Goal: Book appointment/travel/reservation

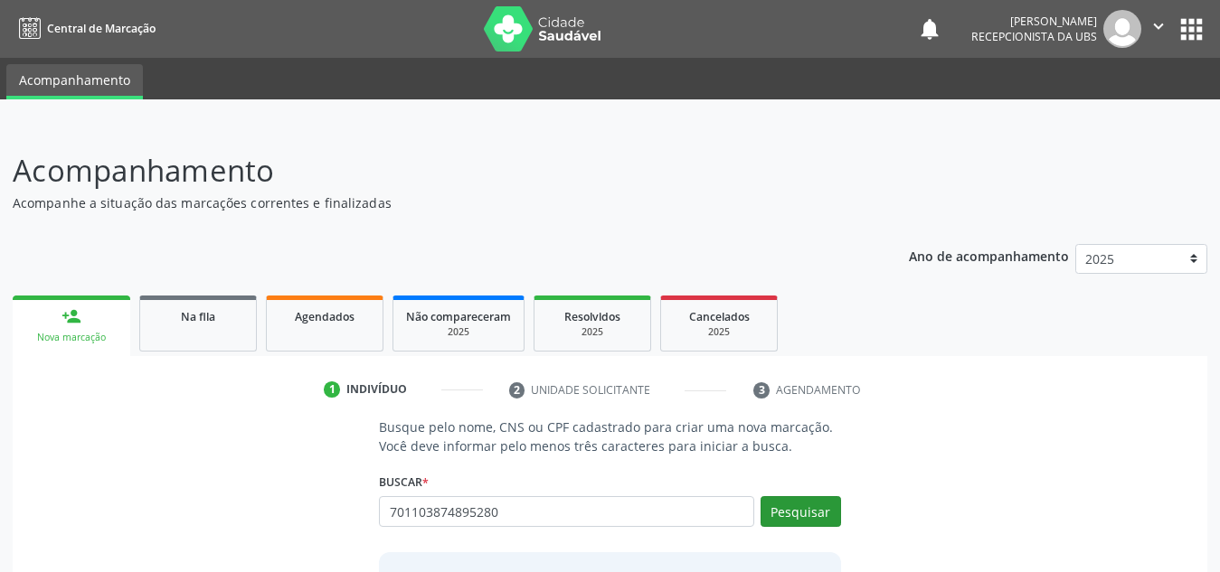
type input "701103874895280"
click at [830, 513] on button "Pesquisar" at bounding box center [800, 511] width 80 height 31
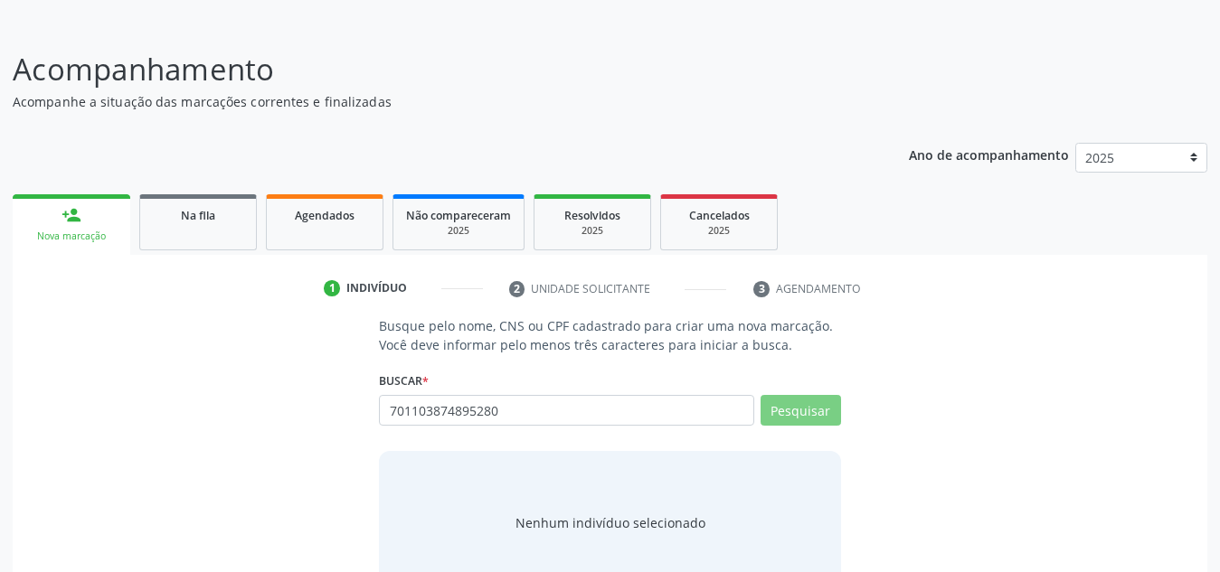
scroll to position [150, 0]
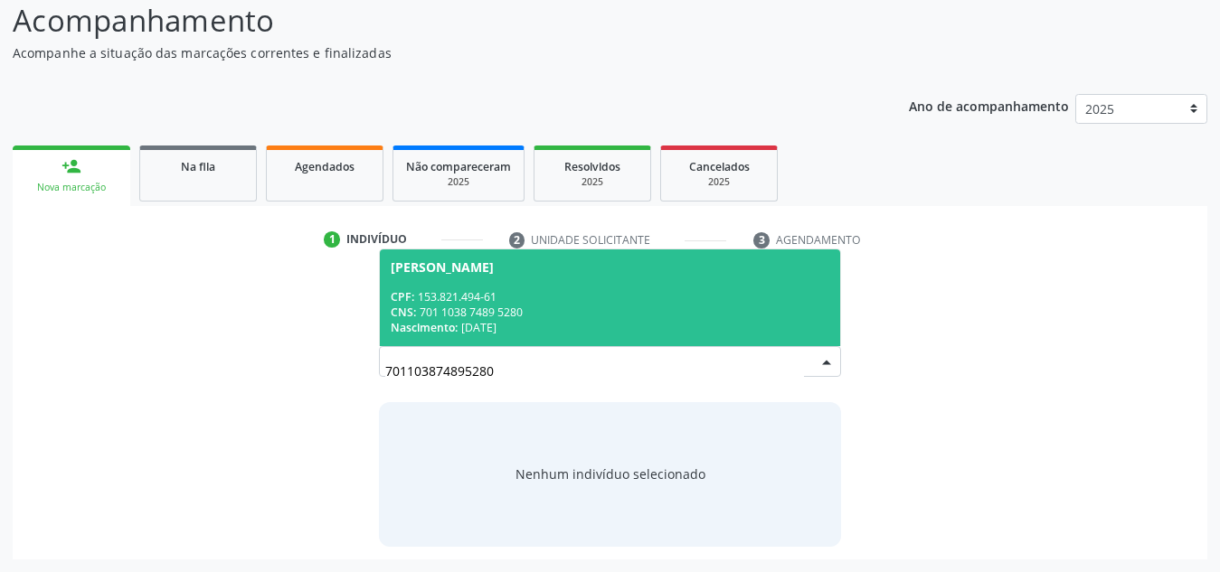
click at [609, 310] on div "CNS: 701 1038 7489 5280" at bounding box center [610, 312] width 439 height 15
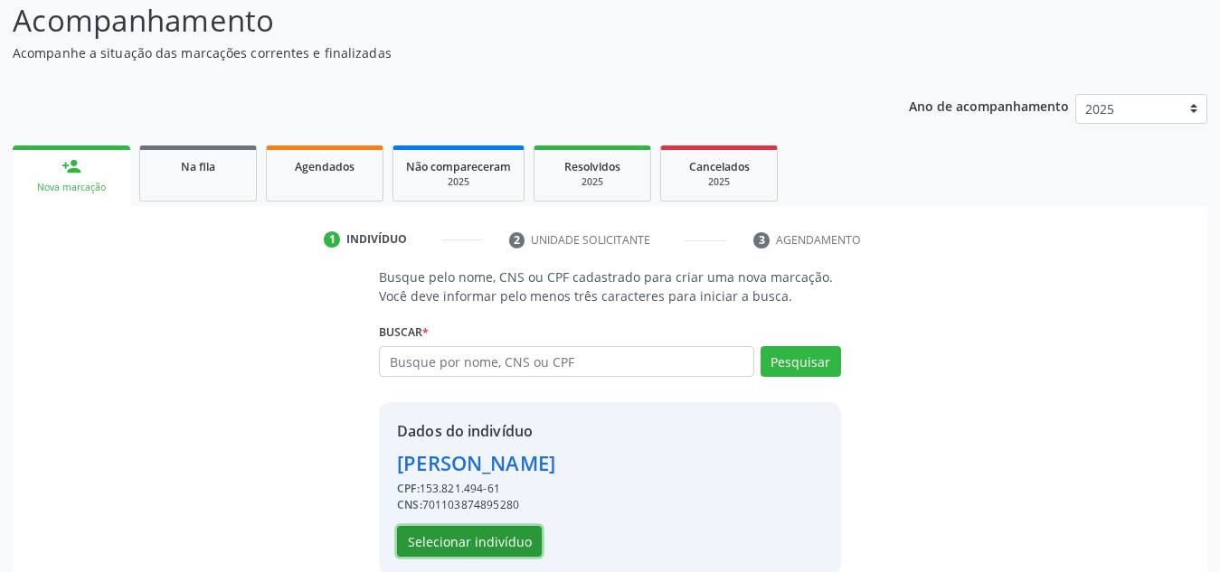
click at [512, 534] on button "Selecionar indivíduo" at bounding box center [469, 541] width 145 height 31
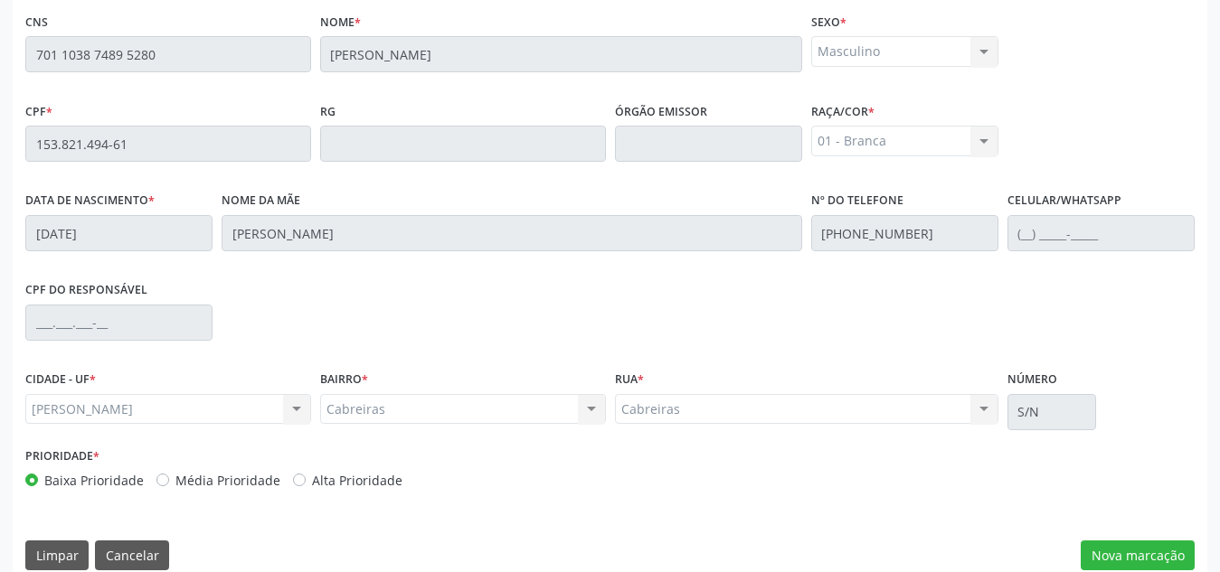
scroll to position [486, 0]
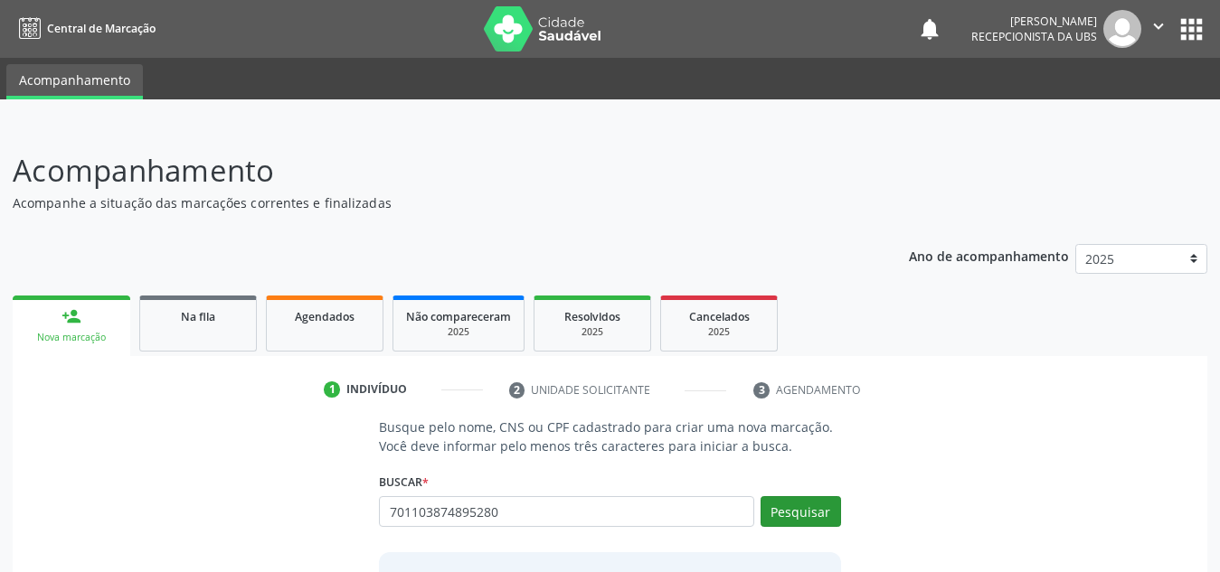
type input "701103874895280"
click at [798, 520] on button "Pesquisar" at bounding box center [800, 511] width 80 height 31
type input "701103874895280"
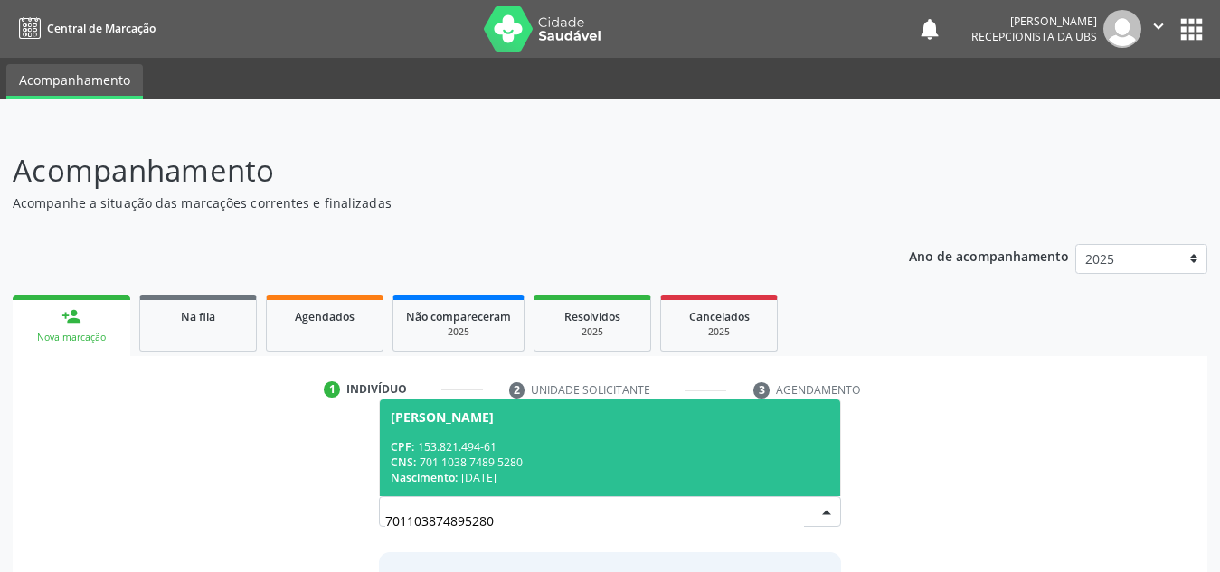
click at [761, 445] on div "CPF: 153.821.494-61" at bounding box center [610, 446] width 439 height 15
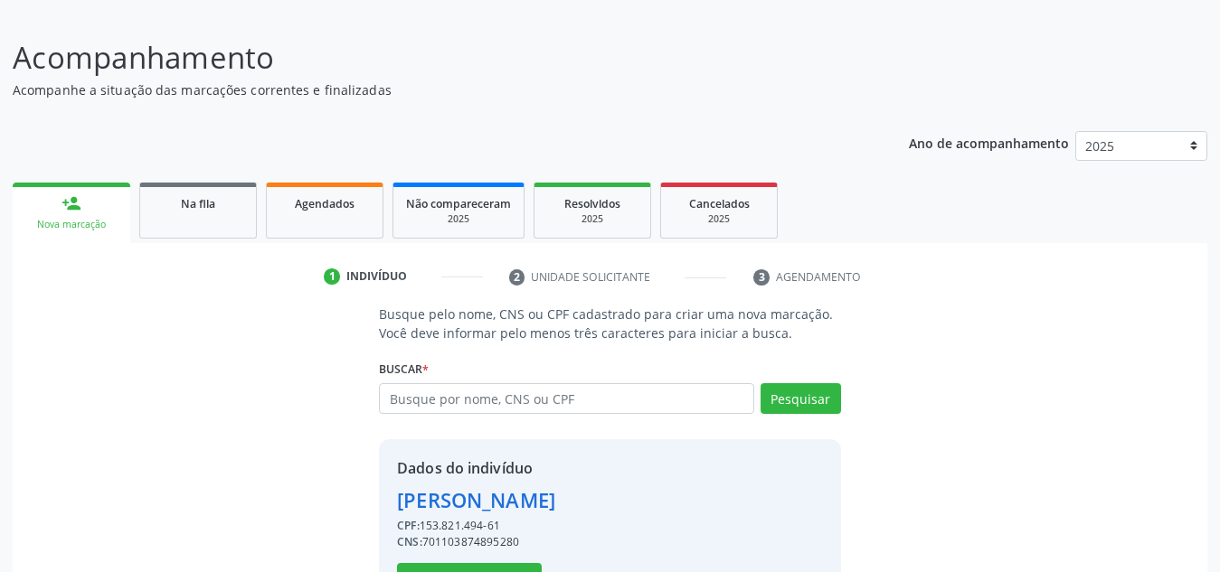
scroll to position [178, 0]
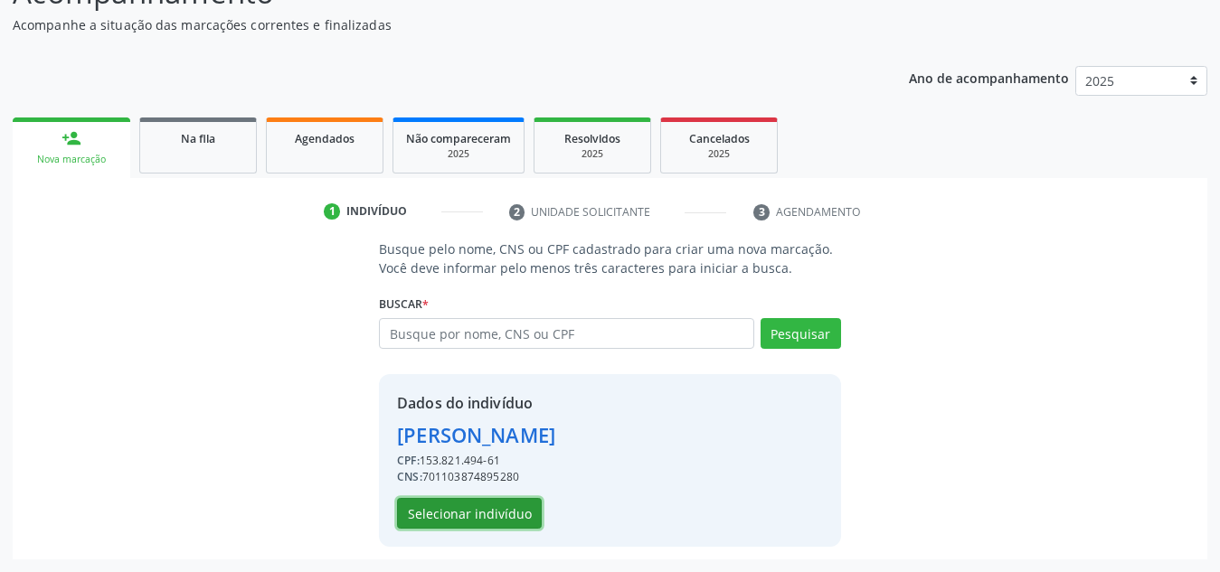
click at [466, 503] on button "Selecionar indivíduo" at bounding box center [469, 513] width 145 height 31
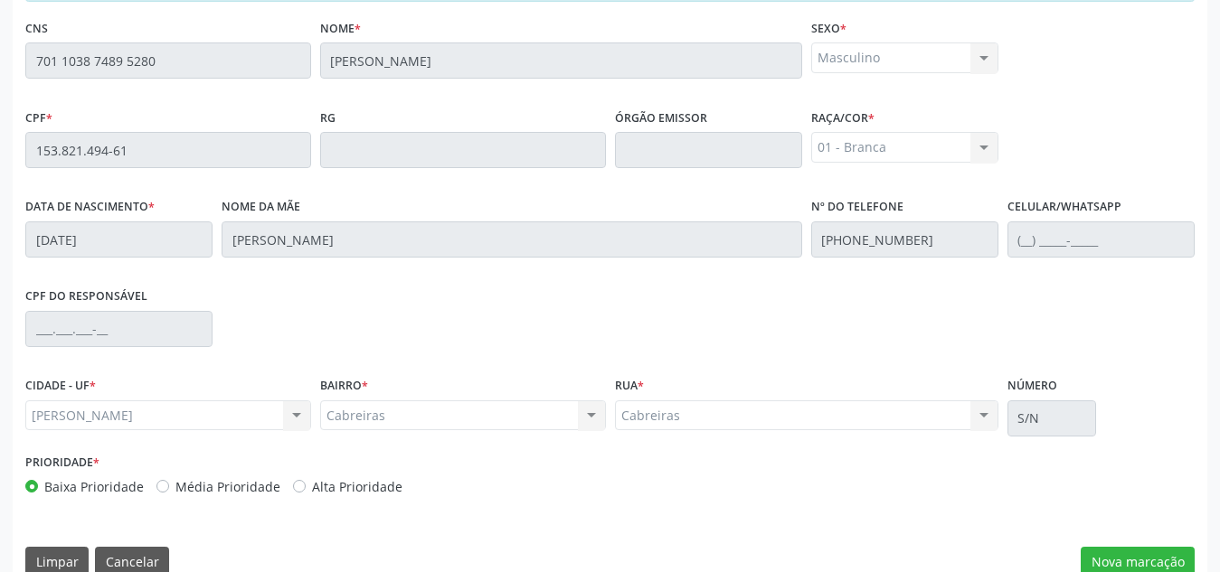
scroll to position [486, 0]
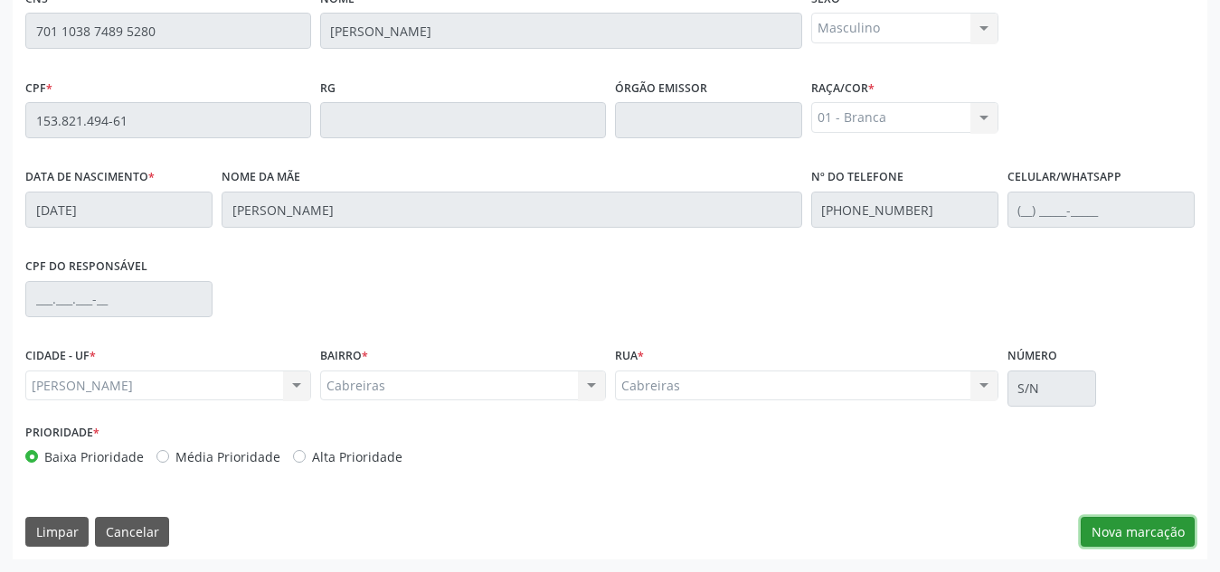
click at [1124, 520] on button "Nova marcação" at bounding box center [1138, 532] width 114 height 31
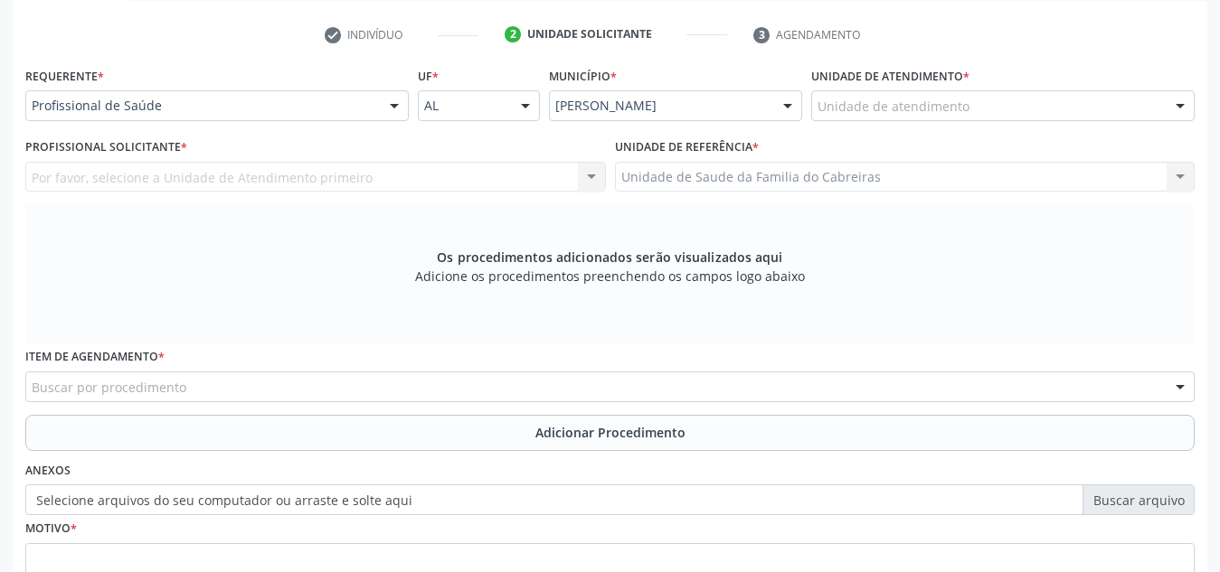
scroll to position [354, 0]
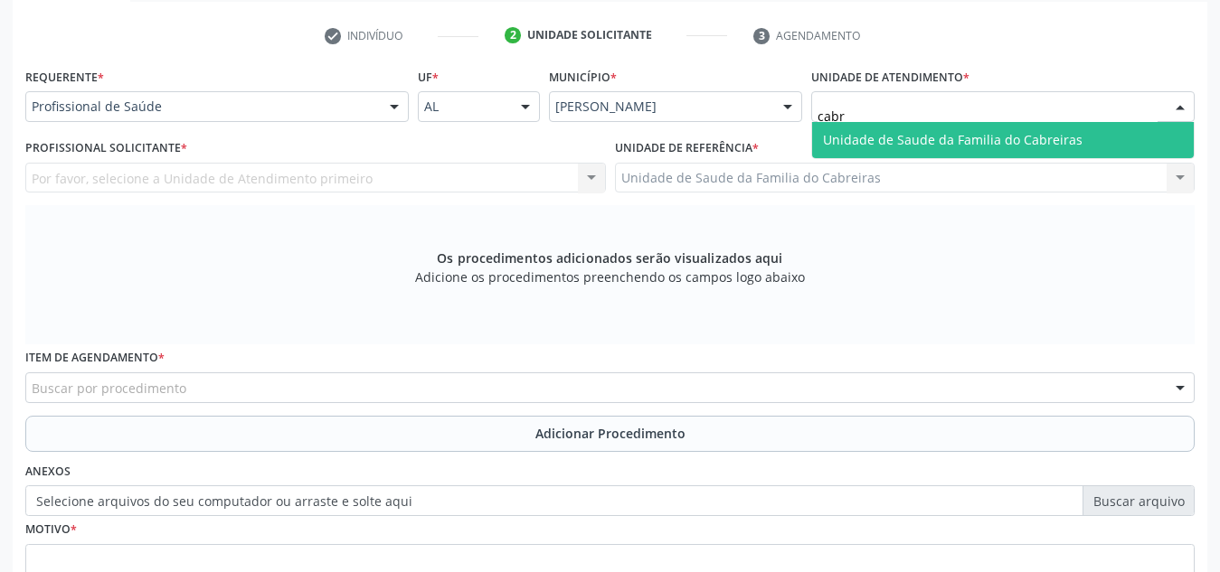
type input "cabre"
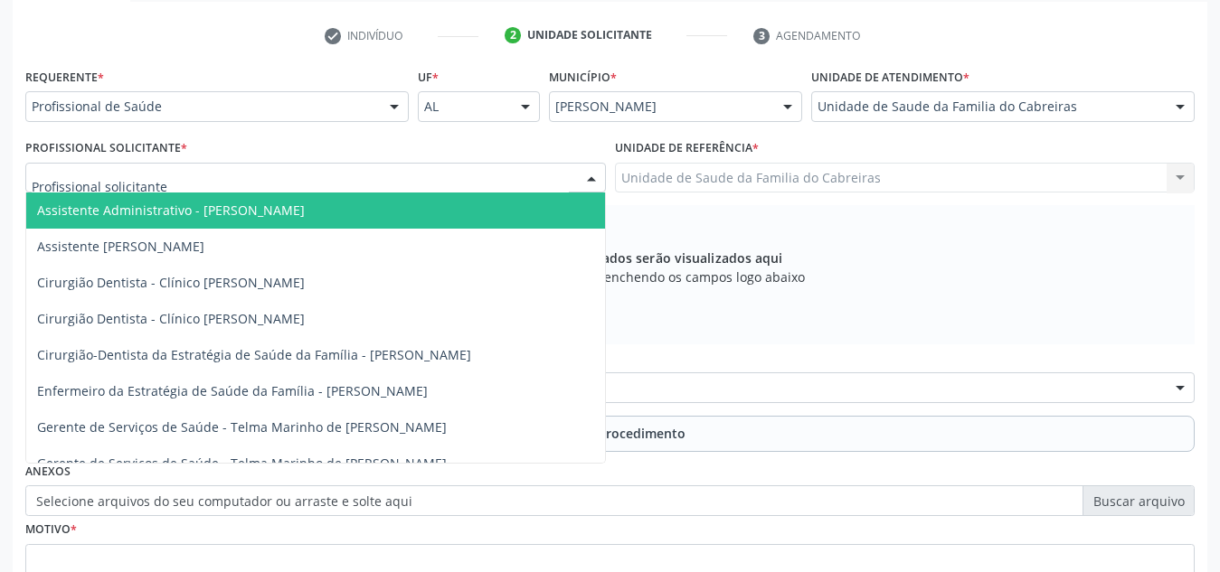
click at [450, 172] on div at bounding box center [315, 178] width 581 height 31
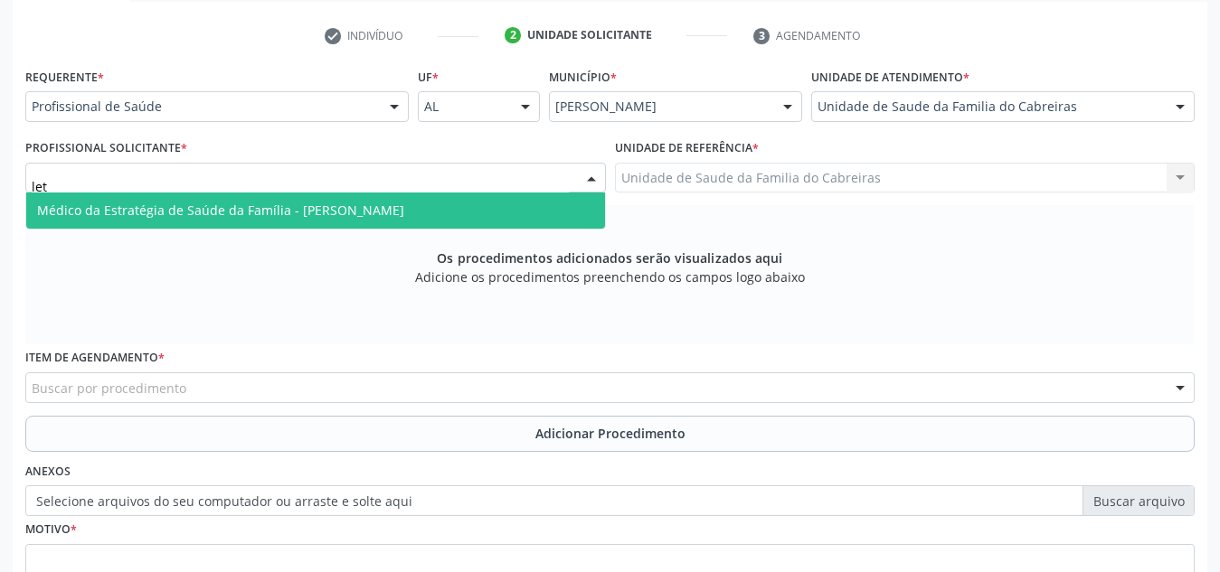
type input "leti"
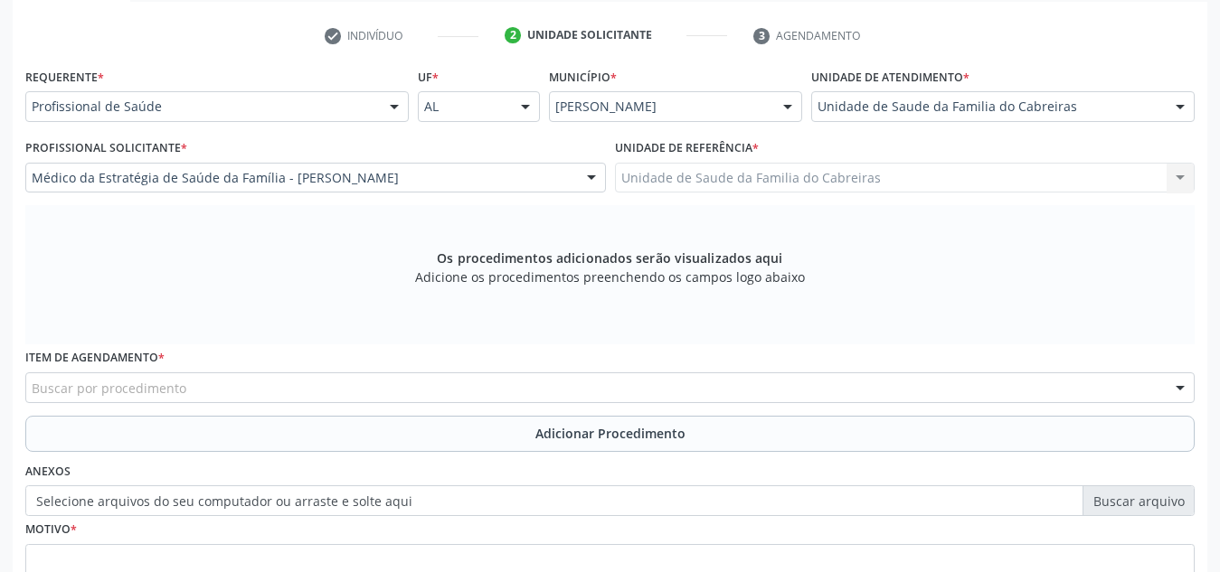
click at [356, 388] on div "Buscar por procedimento" at bounding box center [609, 388] width 1169 height 31
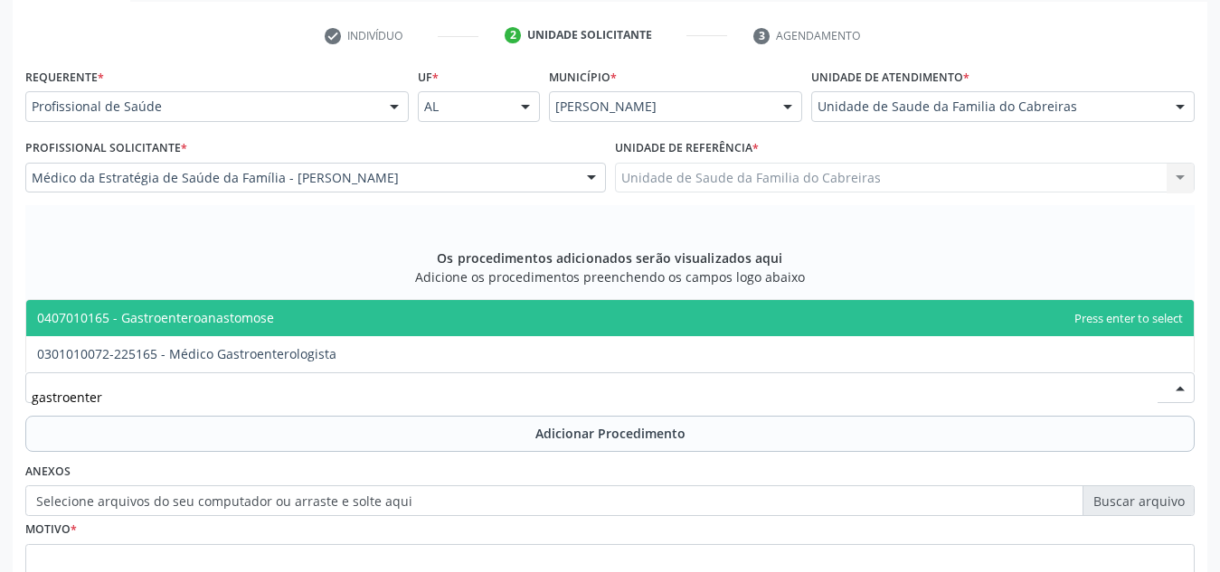
type input "gastroentero"
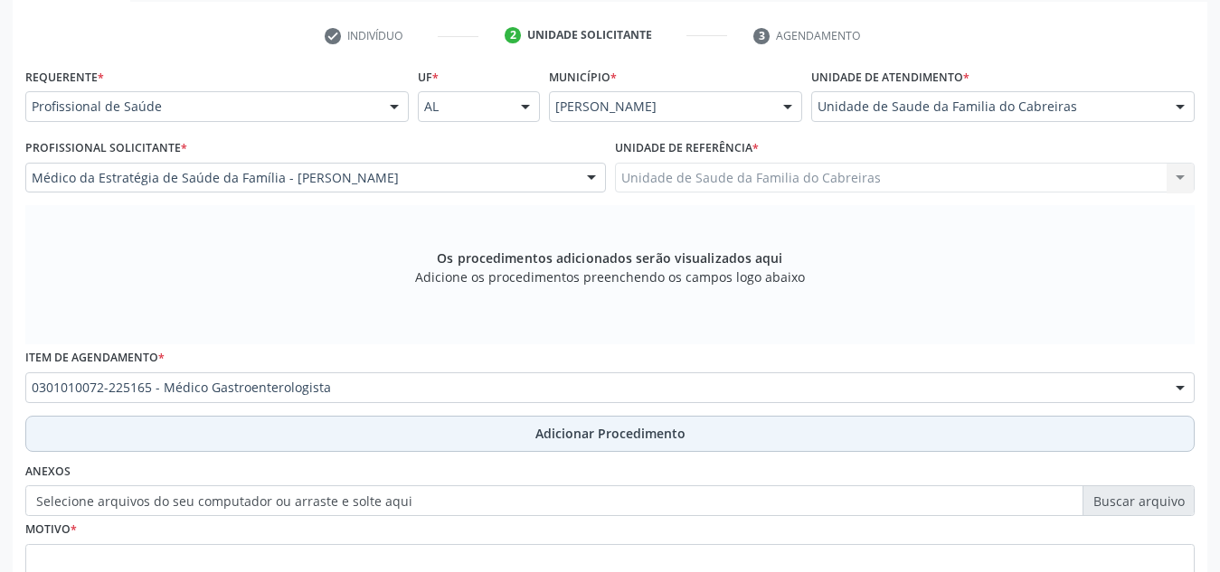
click at [358, 427] on button "Adicionar Procedimento" at bounding box center [609, 434] width 1169 height 36
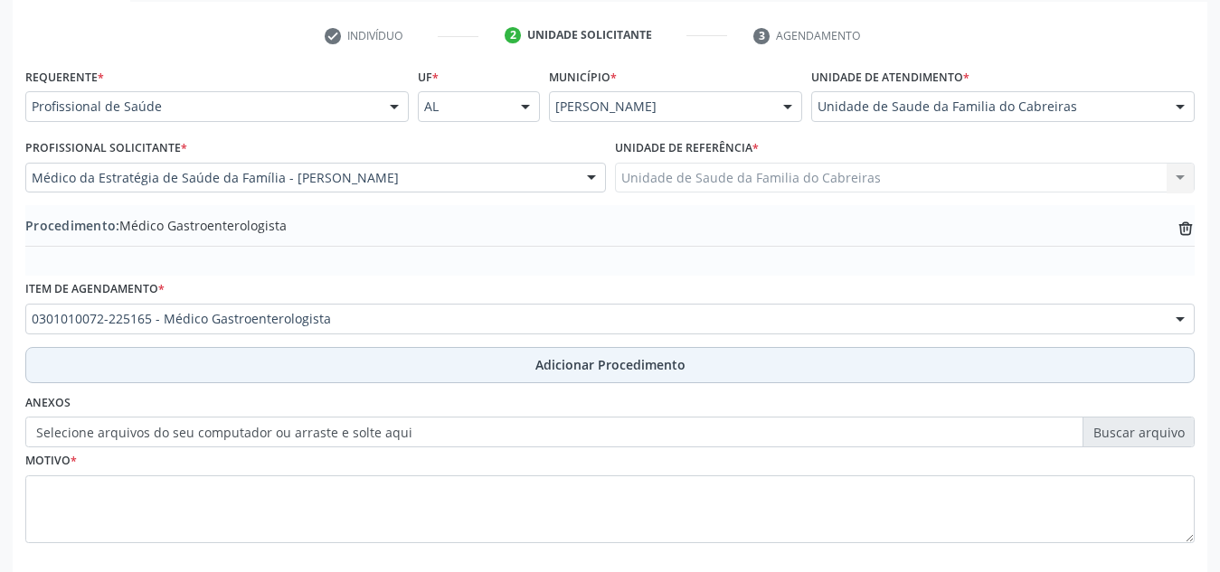
scroll to position [445, 0]
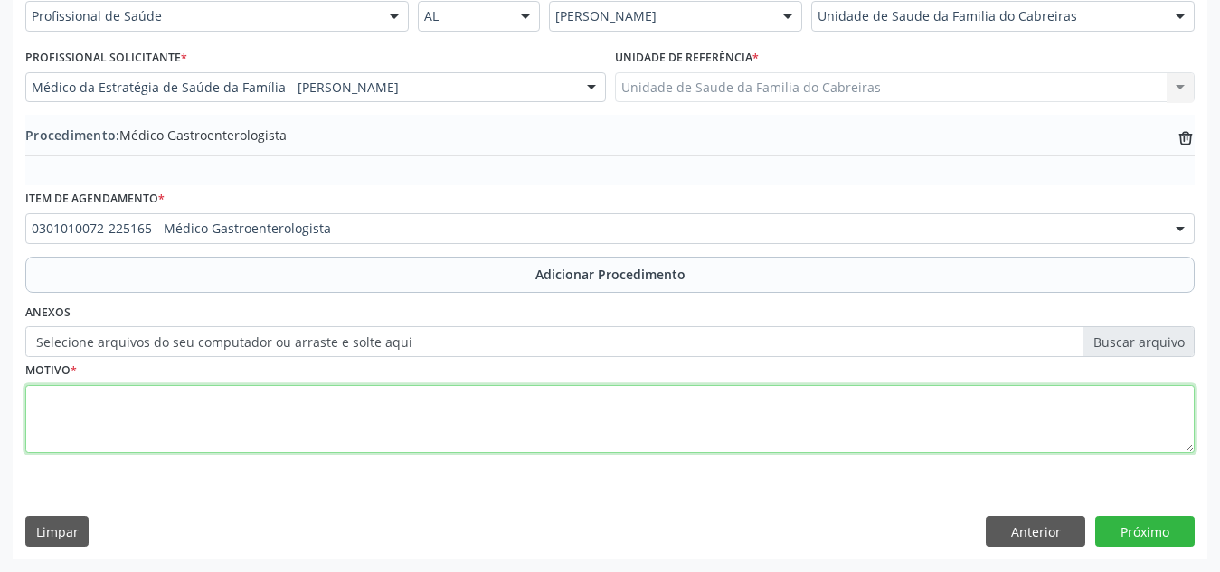
click at [368, 424] on textarea at bounding box center [609, 419] width 1169 height 69
type textarea "Fibrose periportal."
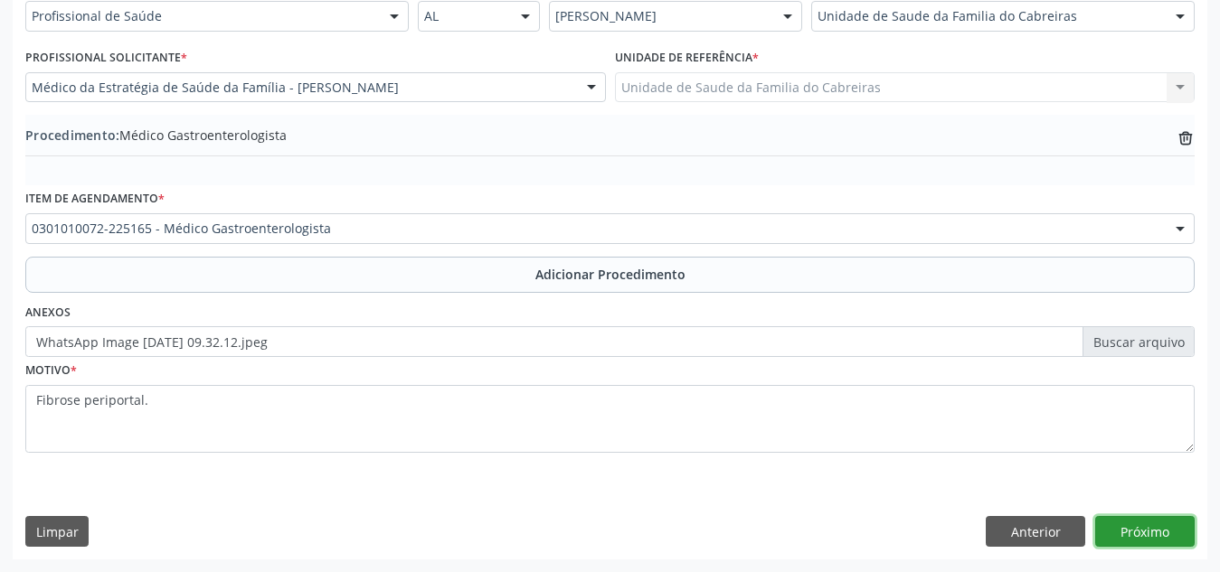
click at [1139, 532] on button "Próximo" at bounding box center [1144, 531] width 99 height 31
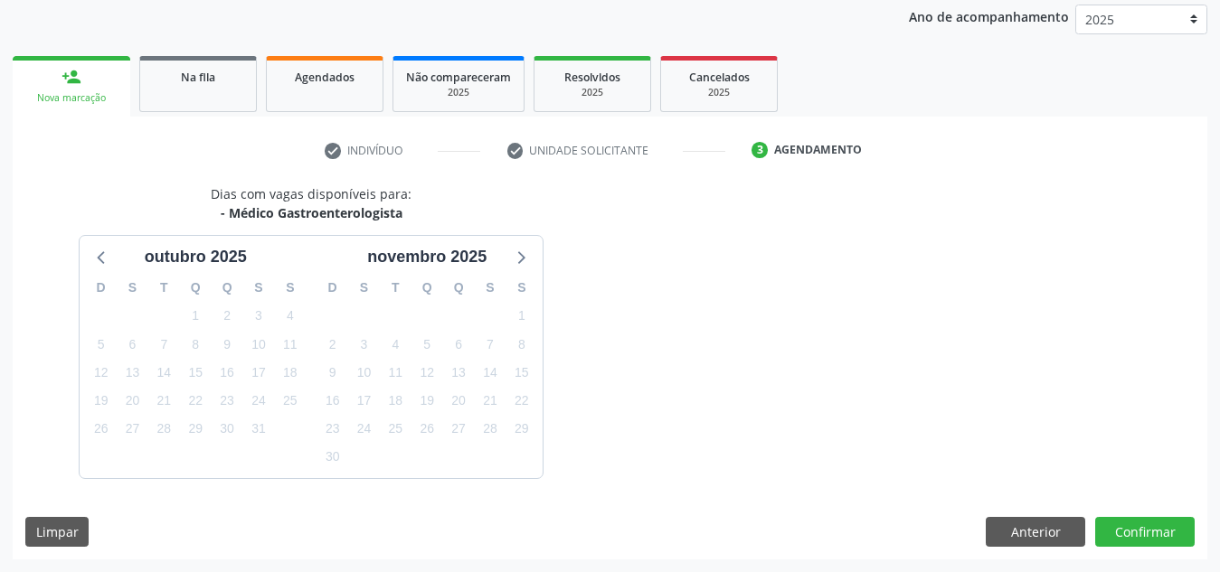
scroll to position [293, 0]
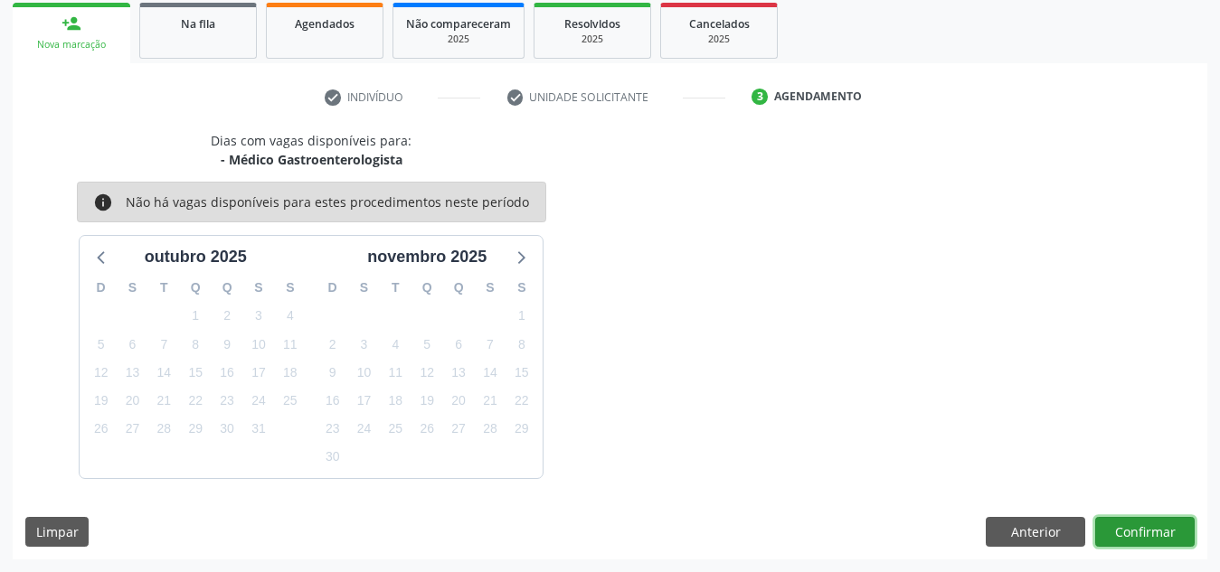
click at [1139, 532] on button "Confirmar" at bounding box center [1144, 532] width 99 height 31
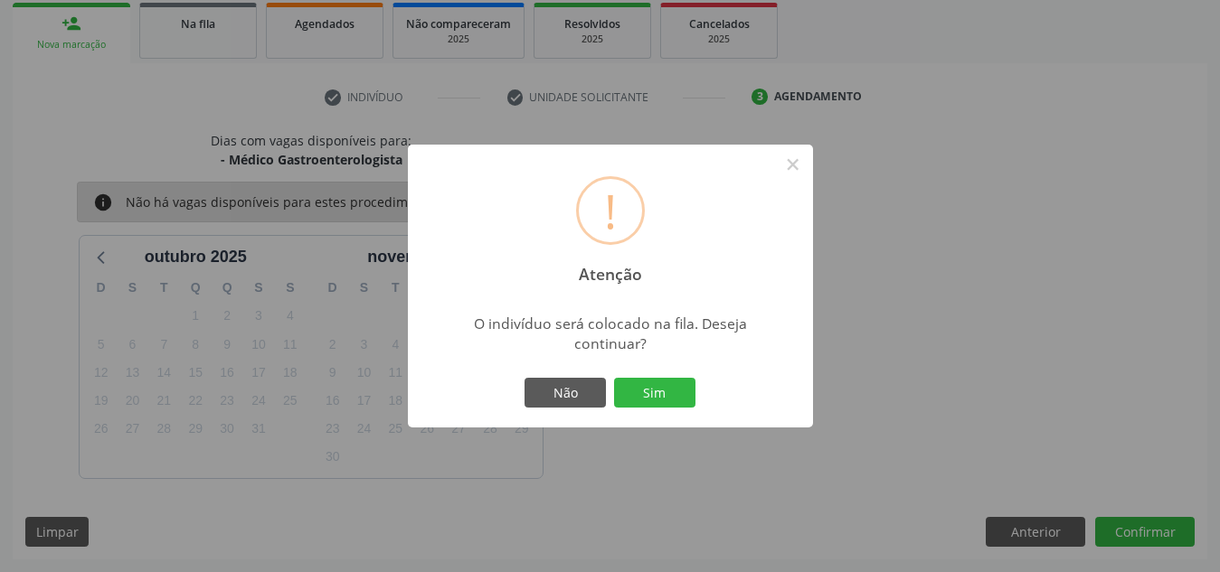
click at [614, 378] on button "Sim" at bounding box center [654, 393] width 81 height 31
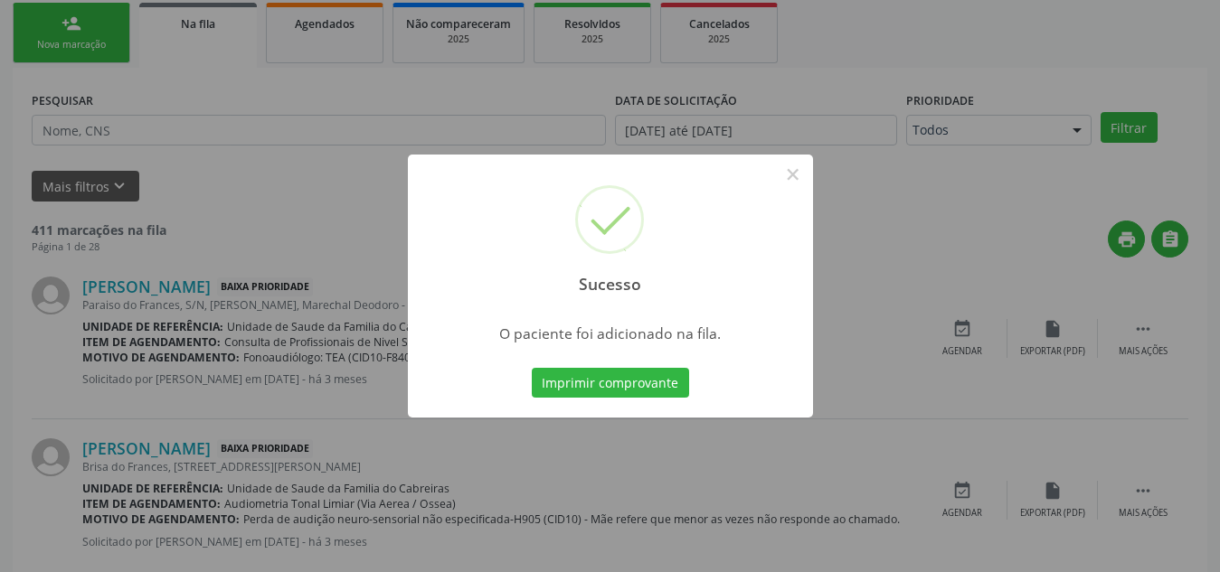
scroll to position [50, 0]
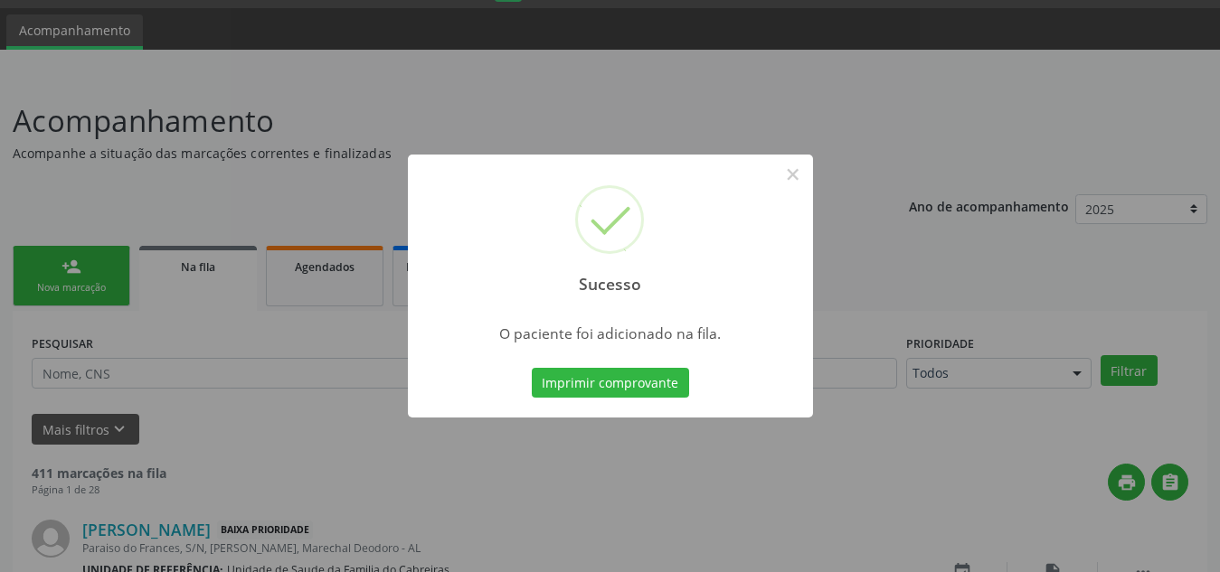
click at [532, 368] on button "Imprimir comprovante" at bounding box center [610, 383] width 157 height 31
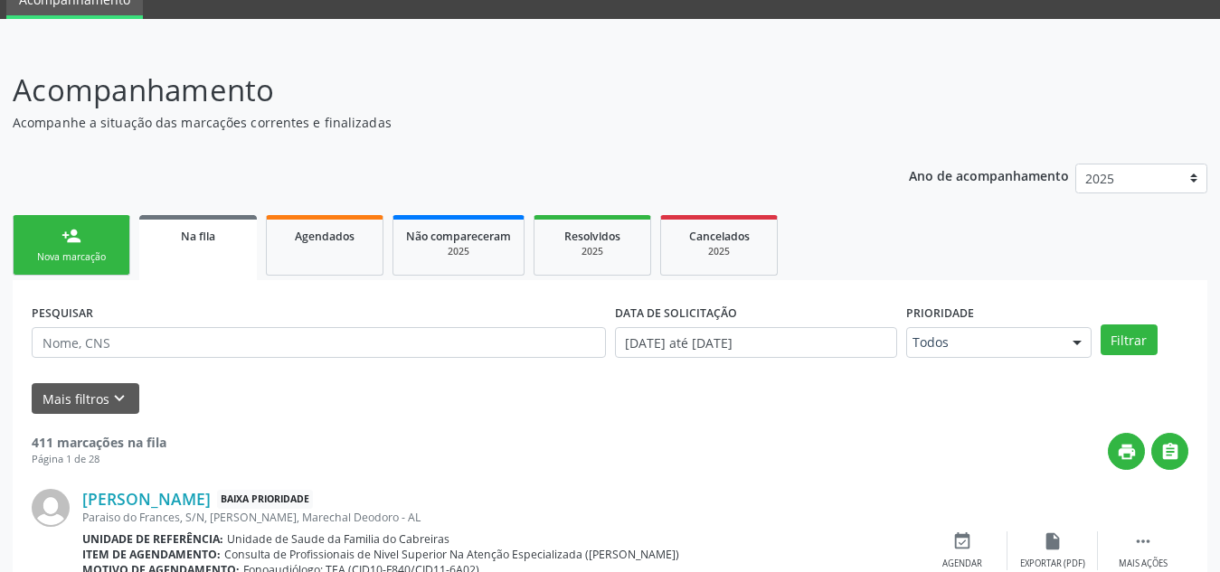
scroll to position [81, 0]
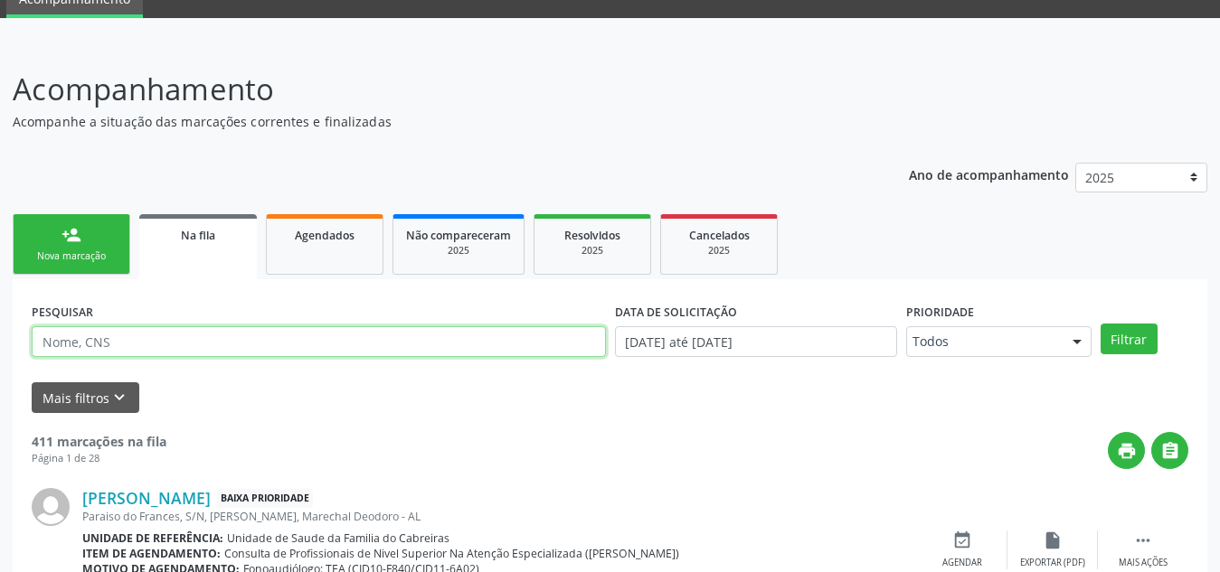
click at [220, 345] on input "text" at bounding box center [319, 341] width 574 height 31
type input "[PERSON_NAME]"
click at [1100, 324] on button "Filtrar" at bounding box center [1128, 339] width 57 height 31
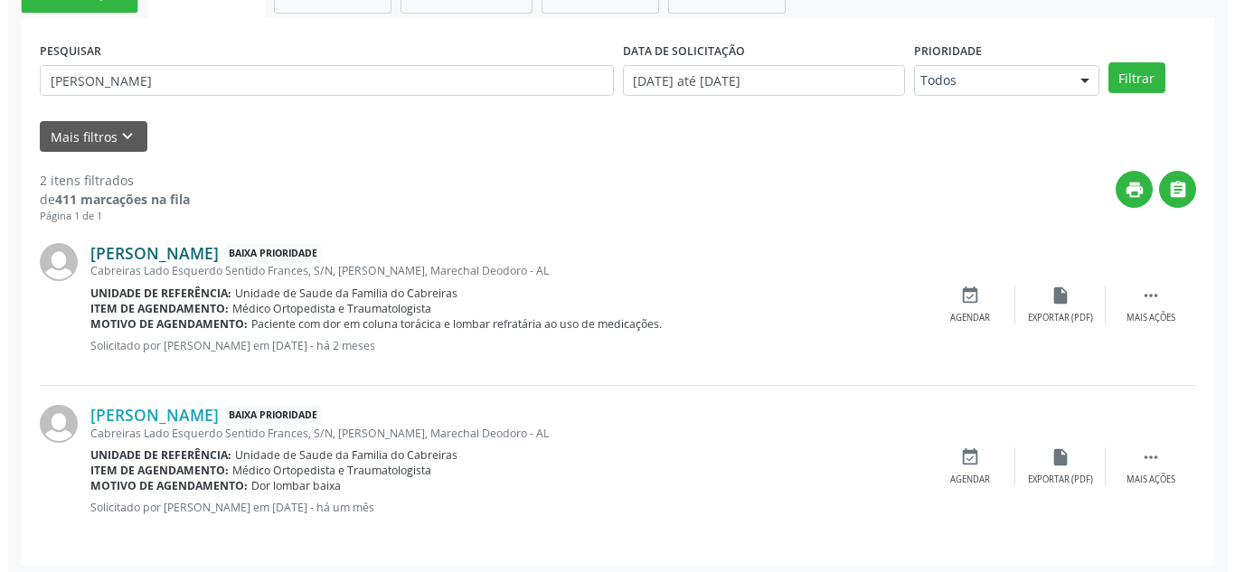
scroll to position [349, 0]
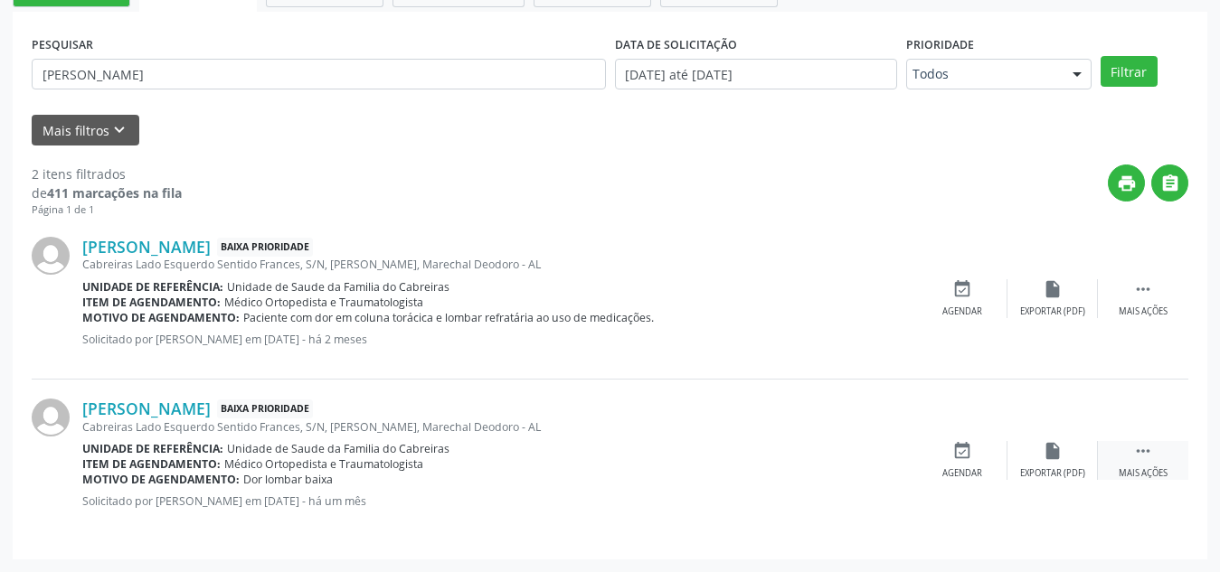
click at [1140, 468] on div "Mais ações" at bounding box center [1143, 474] width 49 height 13
click at [950, 454] on div "cancel Cancelar" at bounding box center [962, 460] width 90 height 39
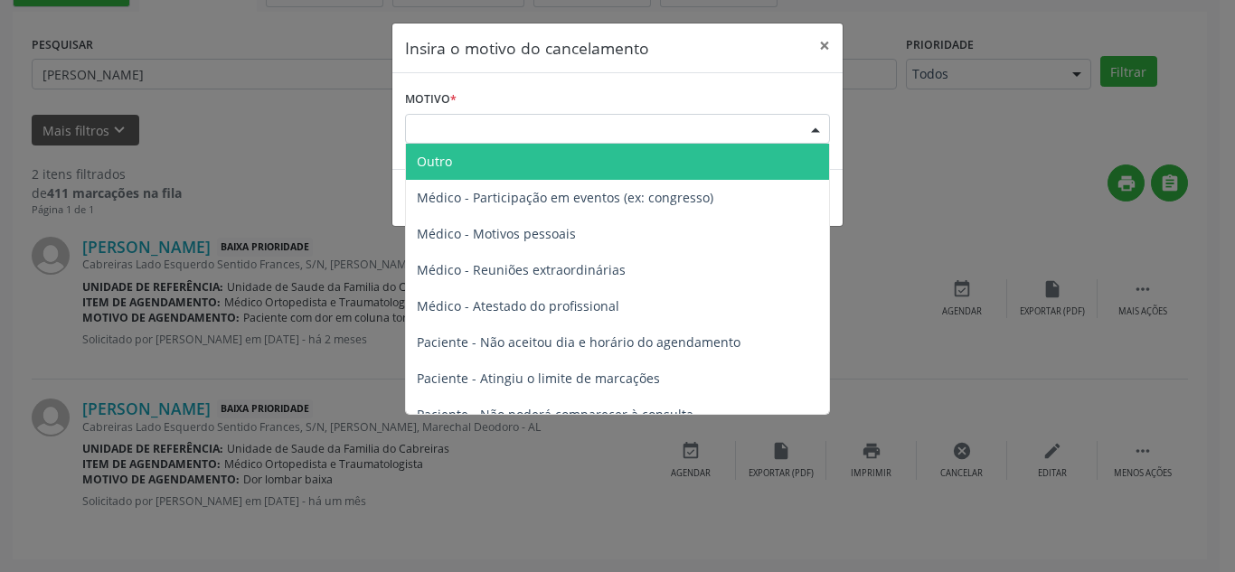
click at [774, 125] on div "Escolha o motivo" at bounding box center [617, 129] width 425 height 31
click at [637, 160] on span "Outro" at bounding box center [617, 162] width 423 height 36
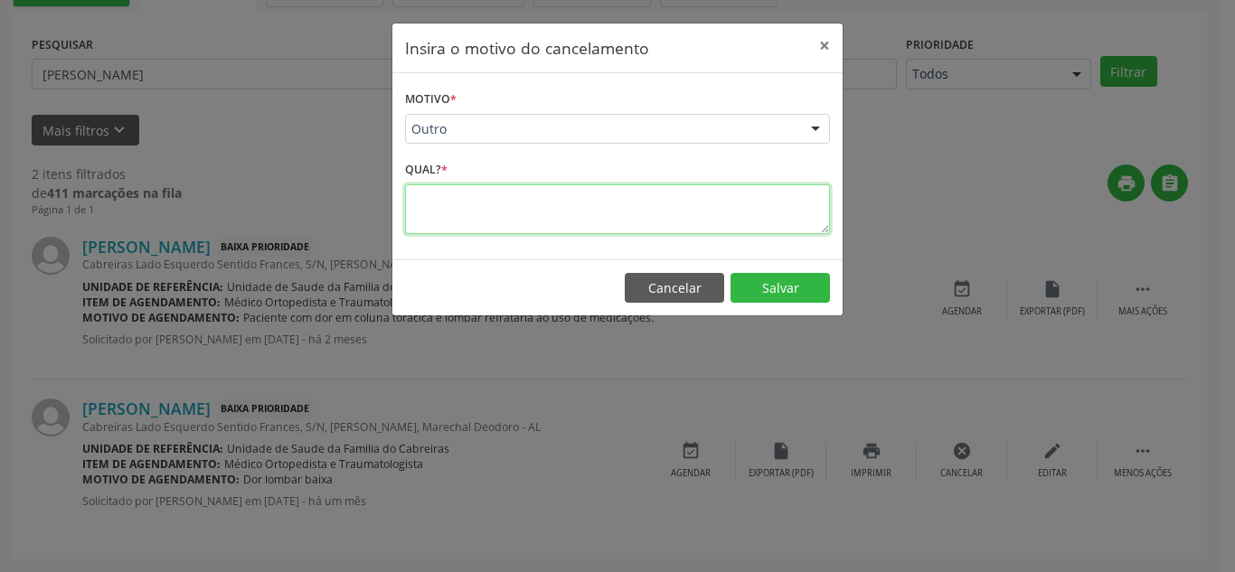
click at [598, 199] on textarea at bounding box center [617, 209] width 425 height 50
type textarea "já possui uma solicitação"
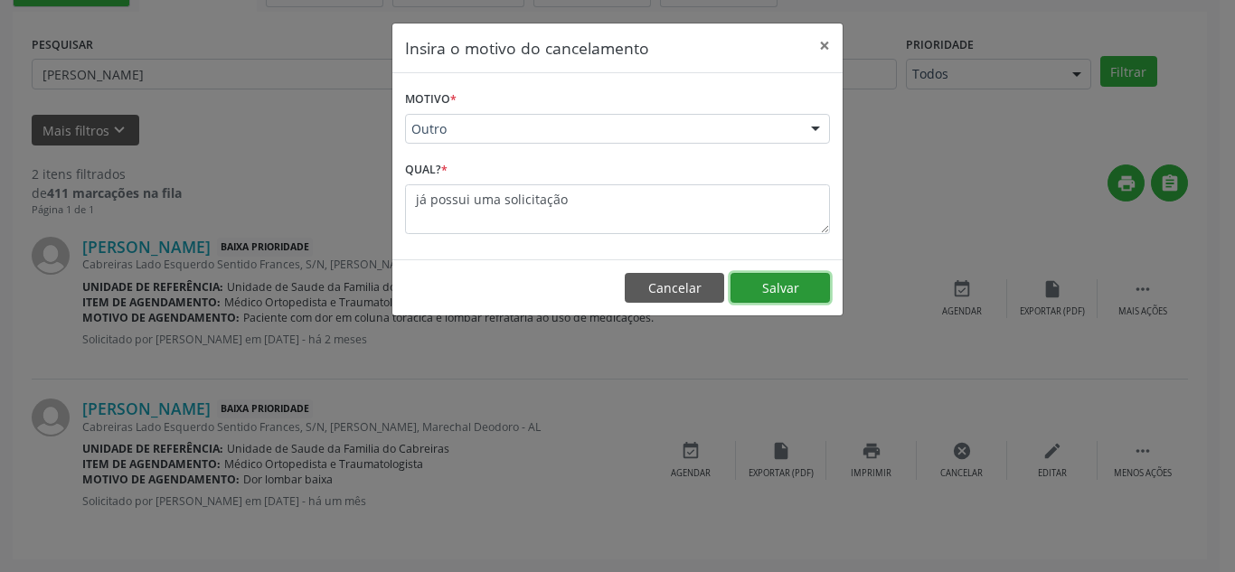
click at [766, 291] on button "Salvar" at bounding box center [780, 288] width 99 height 31
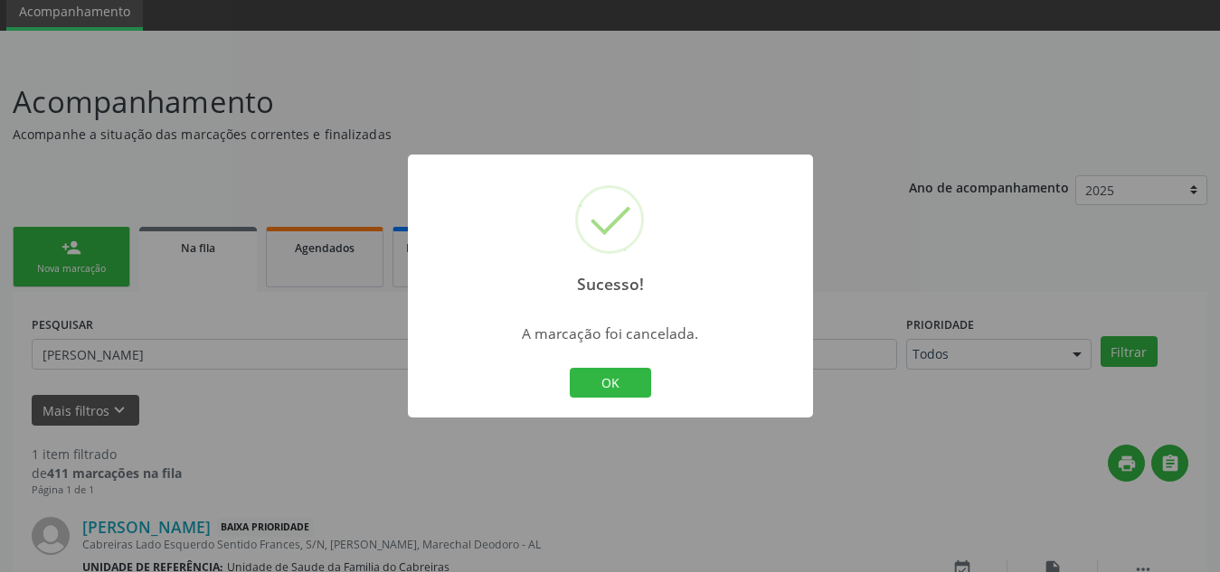
scroll to position [187, 0]
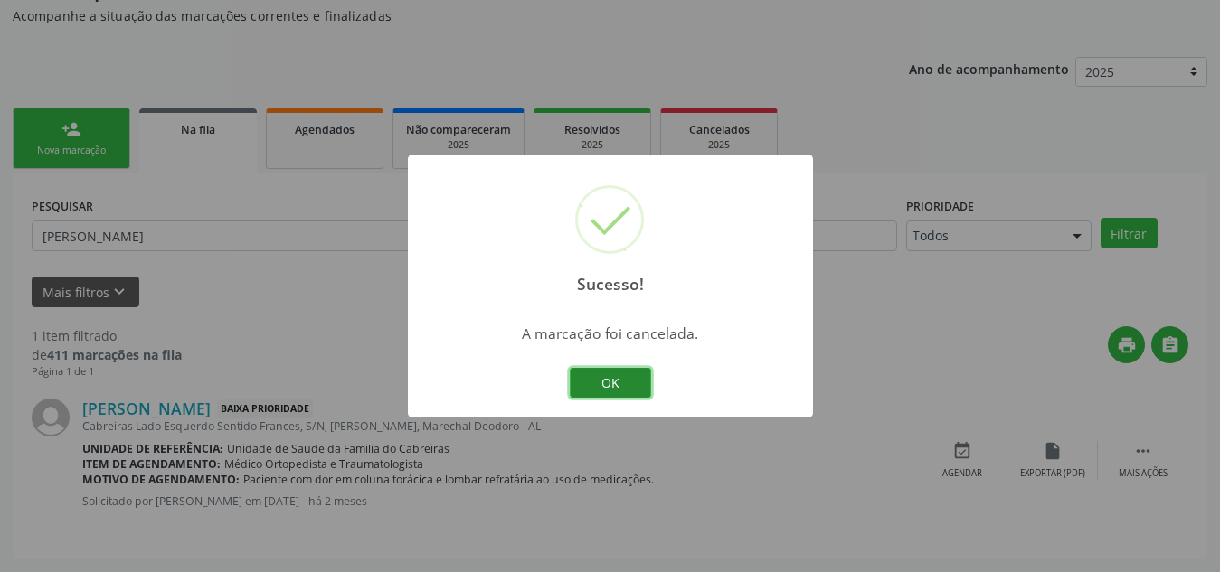
click at [599, 388] on button "OK" at bounding box center [610, 383] width 81 height 31
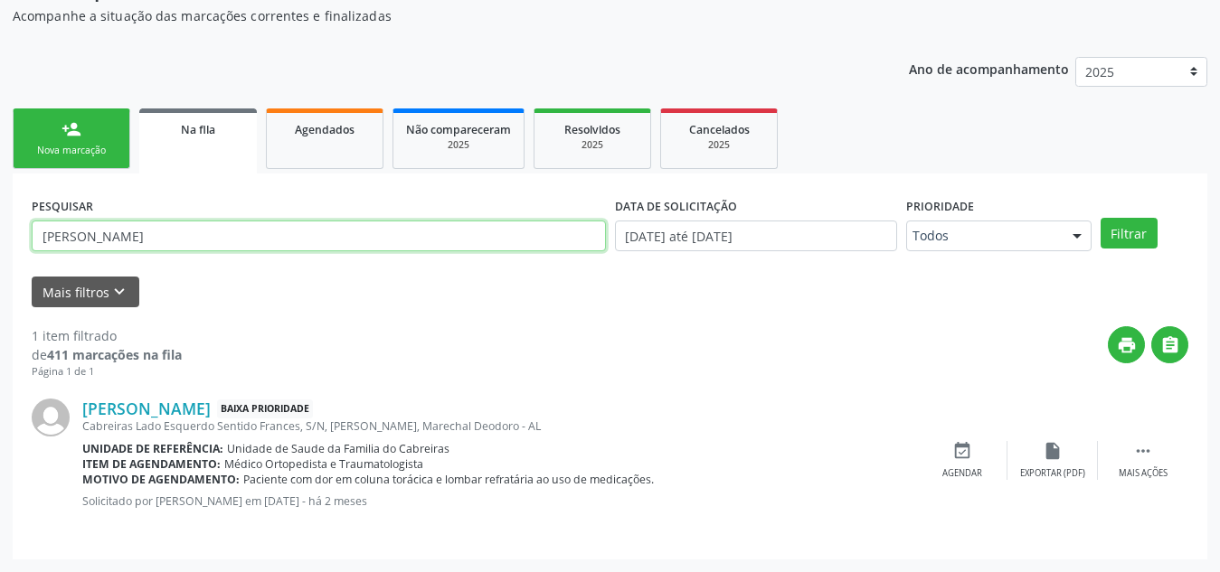
drag, startPoint x: 389, startPoint y: 241, endPoint x: 0, endPoint y: 254, distance: 389.1
click at [0, 254] on div "Acompanhamento Acompanhe a situação das marcações correntes e finalizadas Relat…" at bounding box center [610, 255] width 1220 height 635
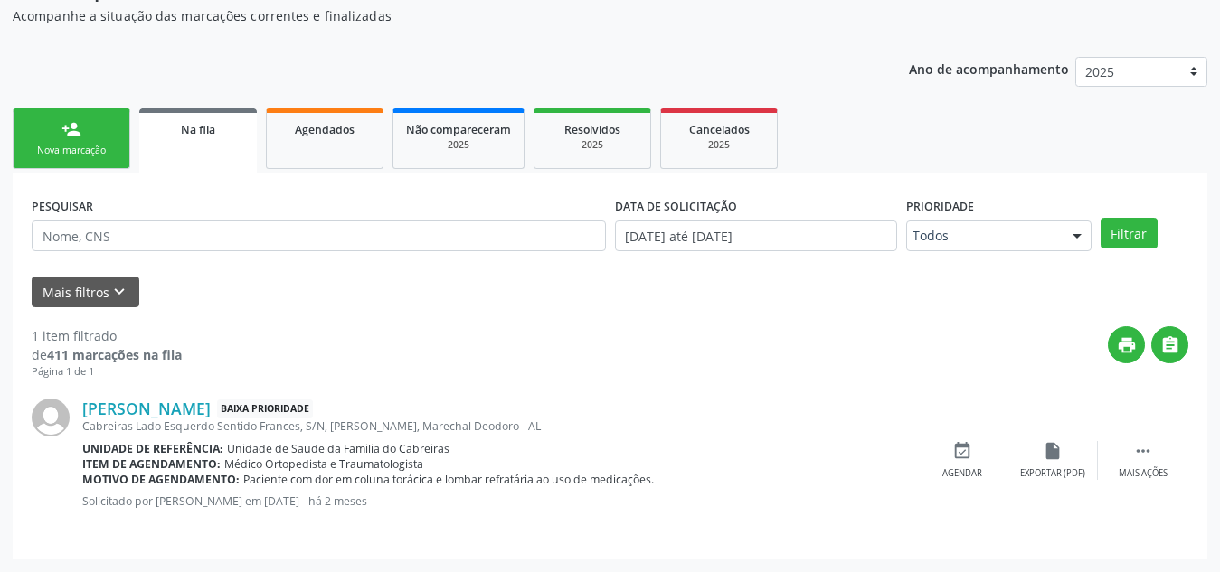
click at [345, 290] on div "Mais filtros keyboard_arrow_down" at bounding box center [610, 293] width 1166 height 32
click at [317, 138] on link "Agendados" at bounding box center [325, 139] width 118 height 61
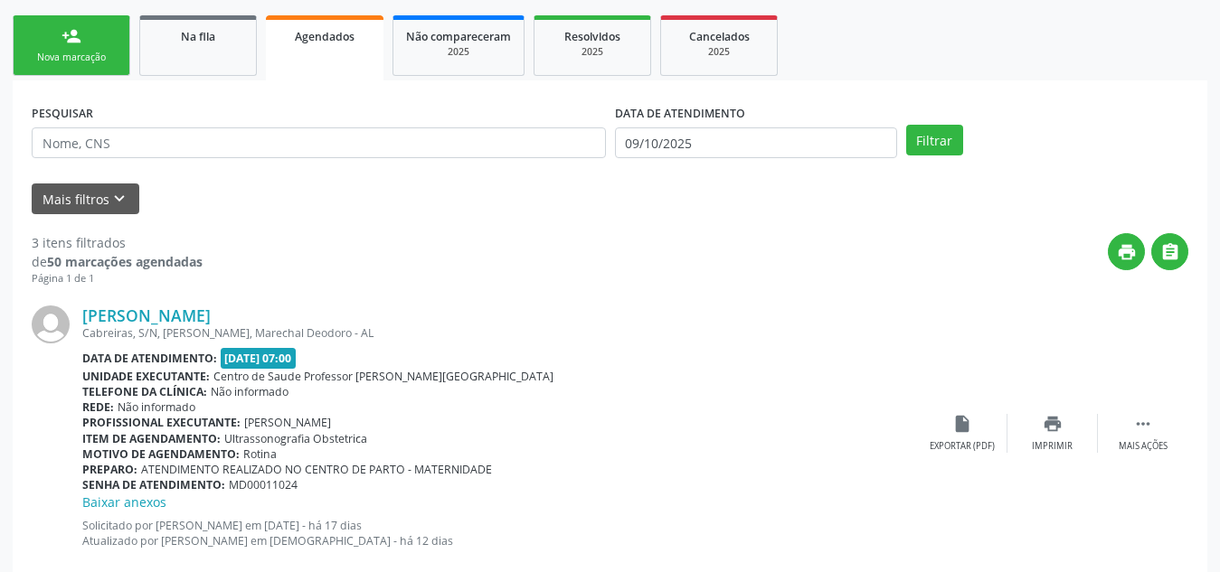
scroll to position [279, 0]
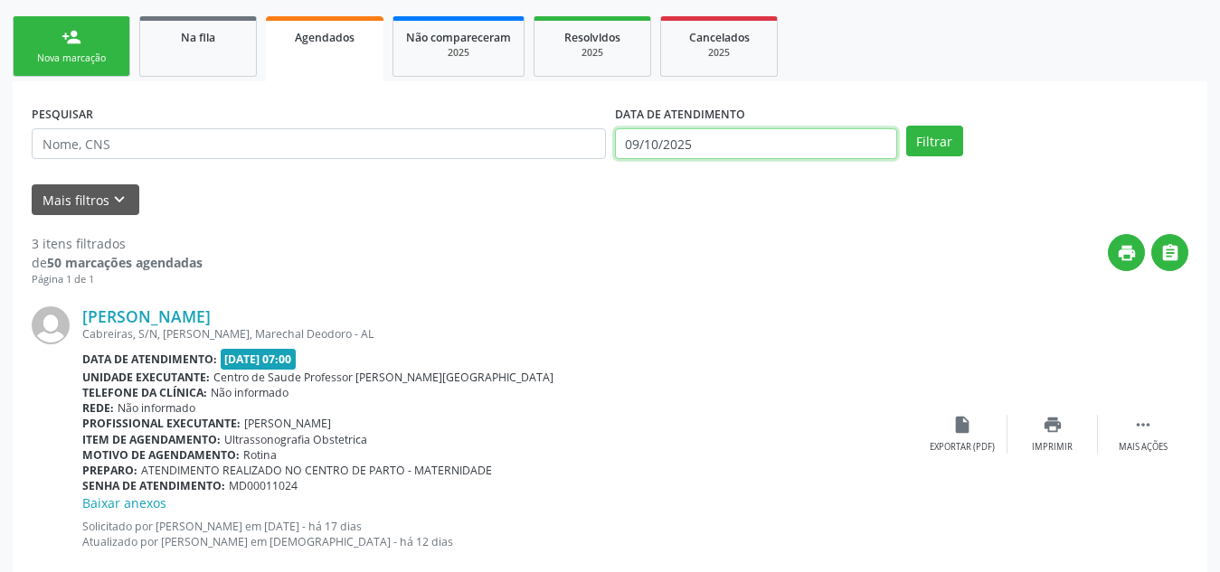
click at [750, 148] on input "09/10/2025" at bounding box center [756, 143] width 282 height 31
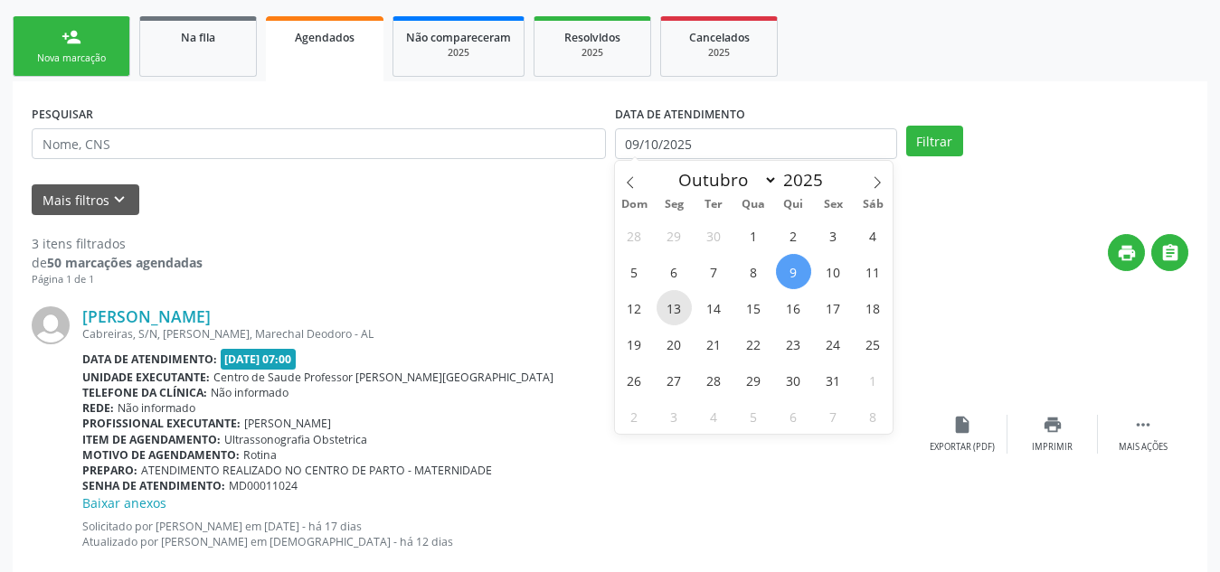
click at [675, 306] on span "13" at bounding box center [673, 307] width 35 height 35
type input "[DATE]"
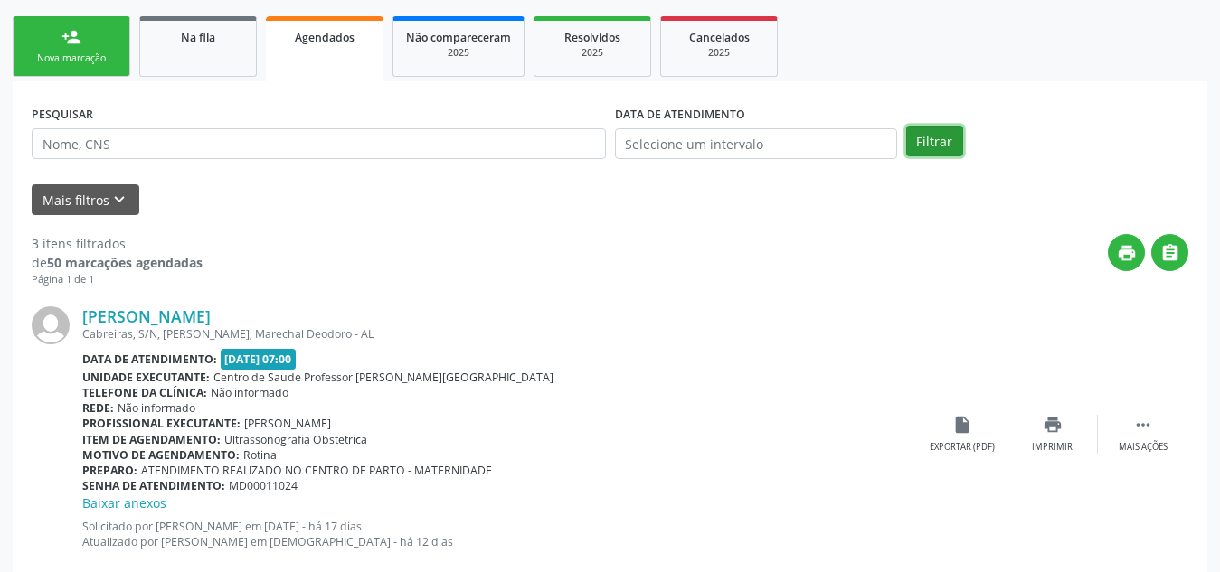
click at [925, 129] on button "Filtrar" at bounding box center [934, 141] width 57 height 31
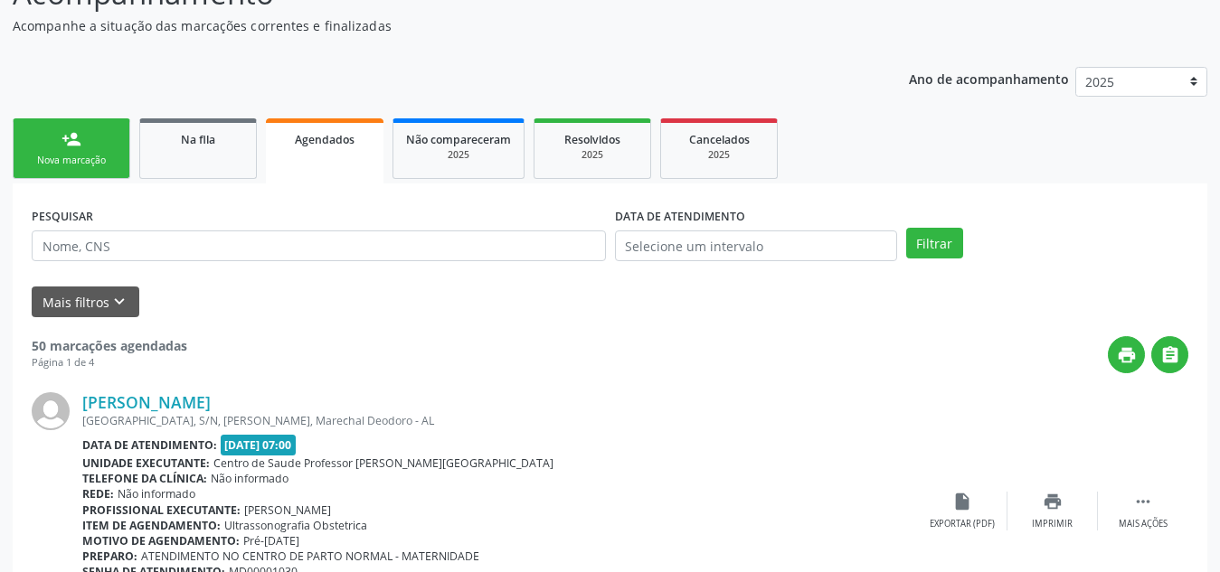
scroll to position [0, 0]
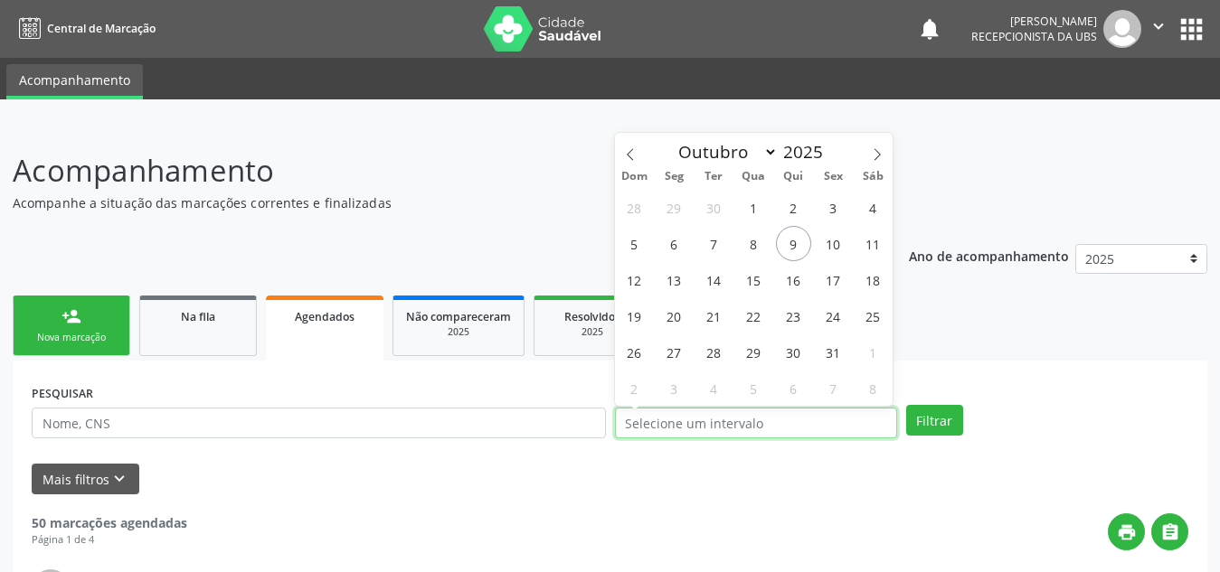
click at [777, 416] on input "text" at bounding box center [756, 423] width 282 height 31
click at [667, 278] on span "13" at bounding box center [673, 279] width 35 height 35
type input "[DATE]"
click at [658, 277] on span "13" at bounding box center [673, 279] width 35 height 35
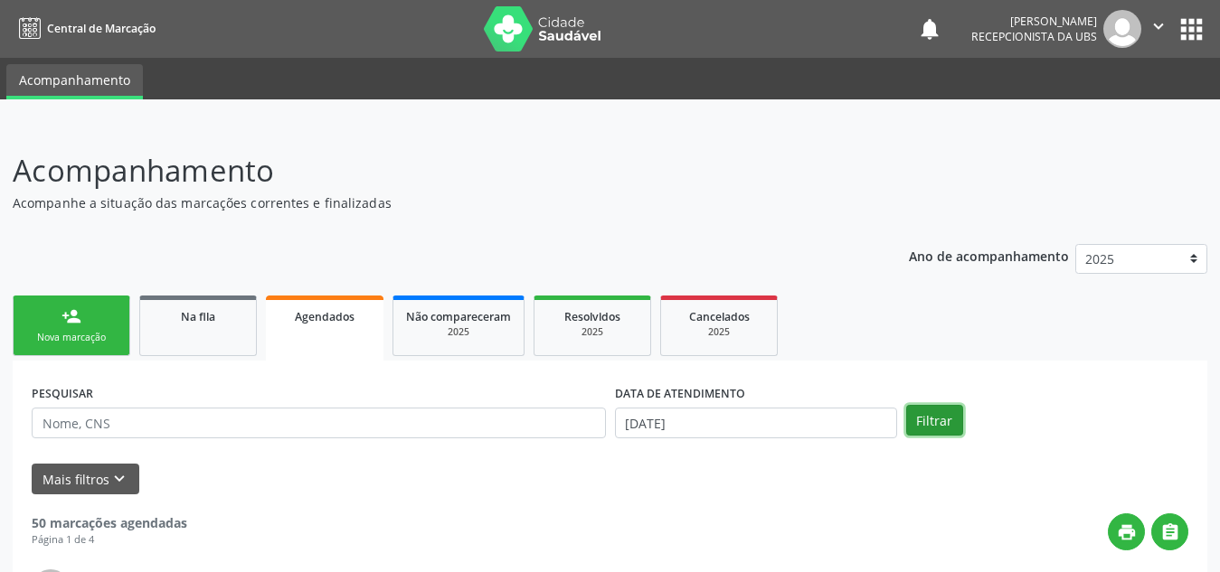
click at [939, 414] on button "Filtrar" at bounding box center [934, 420] width 57 height 31
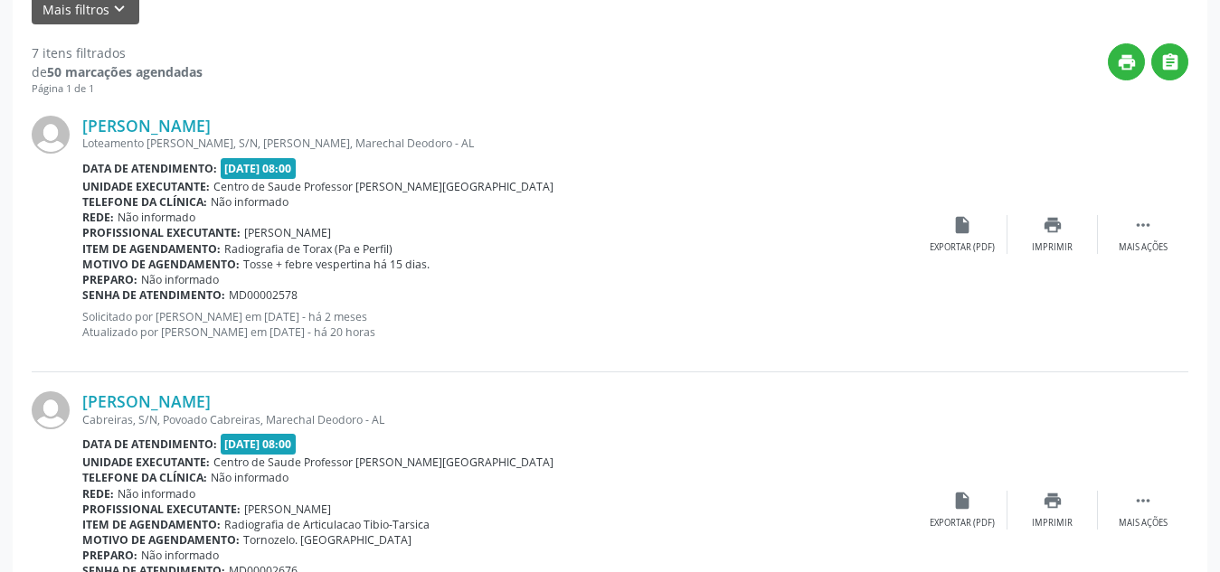
scroll to position [469, 0]
click at [209, 124] on link "[PERSON_NAME]" at bounding box center [146, 127] width 128 height 20
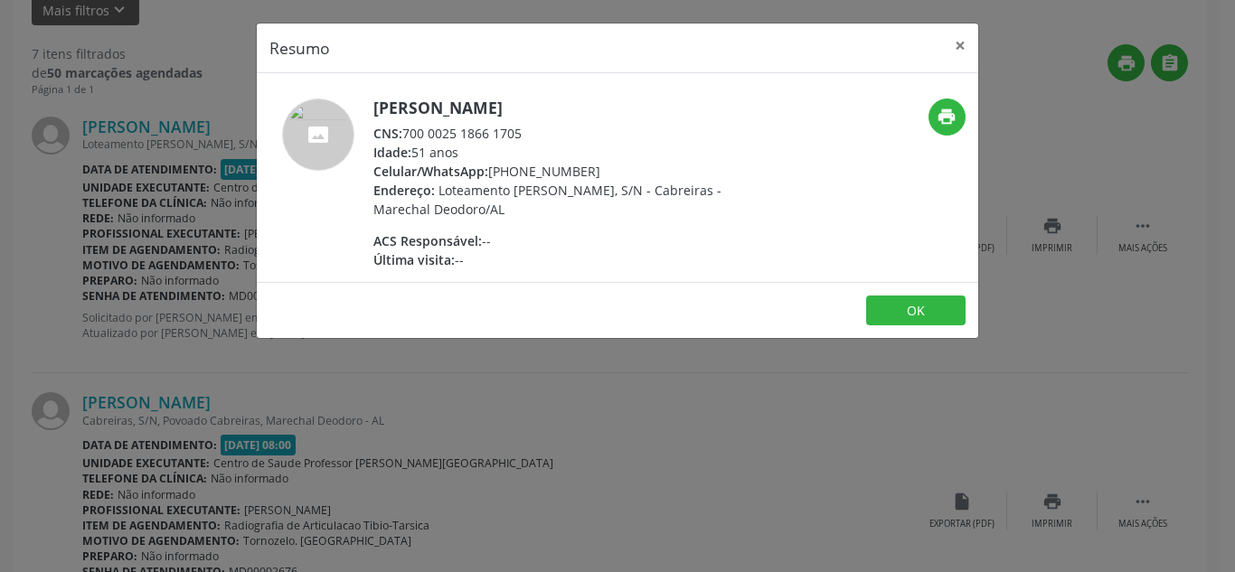
click at [429, 413] on div "Resumo × [PERSON_NAME] CNS: 700 0025 1866 1705 Idade: 51 anos Celular/WhatsApp:…" at bounding box center [617, 286] width 1235 height 572
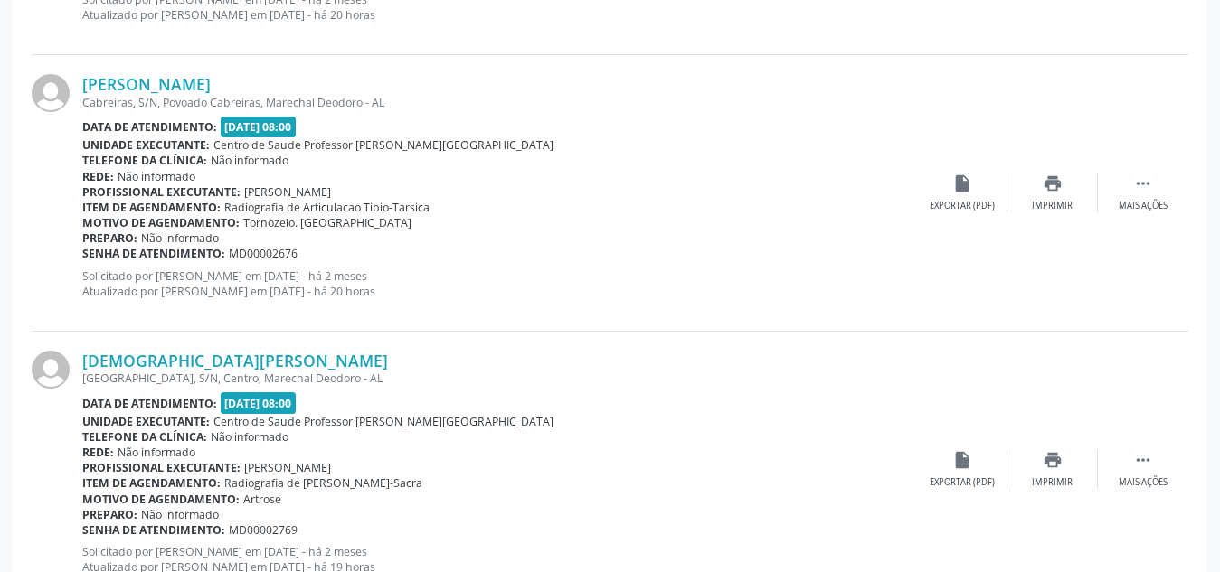
scroll to position [789, 0]
click at [206, 88] on link "[PERSON_NAME]" at bounding box center [146, 82] width 128 height 20
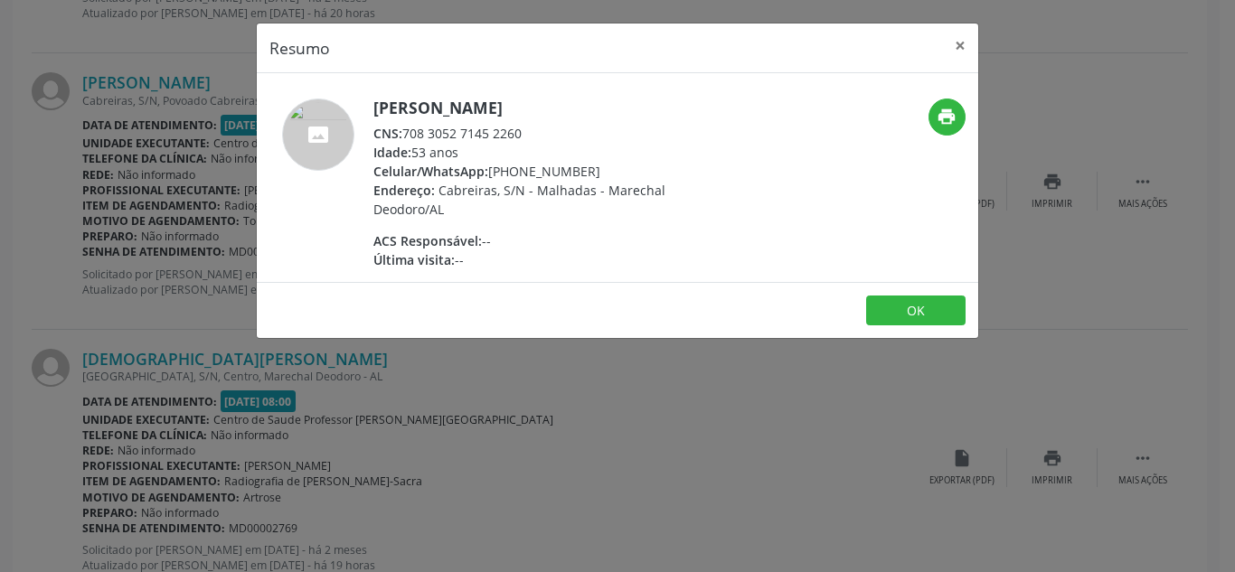
click at [474, 383] on div "Resumo × [PERSON_NAME] CNS: 708 3052 7145 2260 Idade: 53 anos Celular/WhatsApp:…" at bounding box center [617, 286] width 1235 height 572
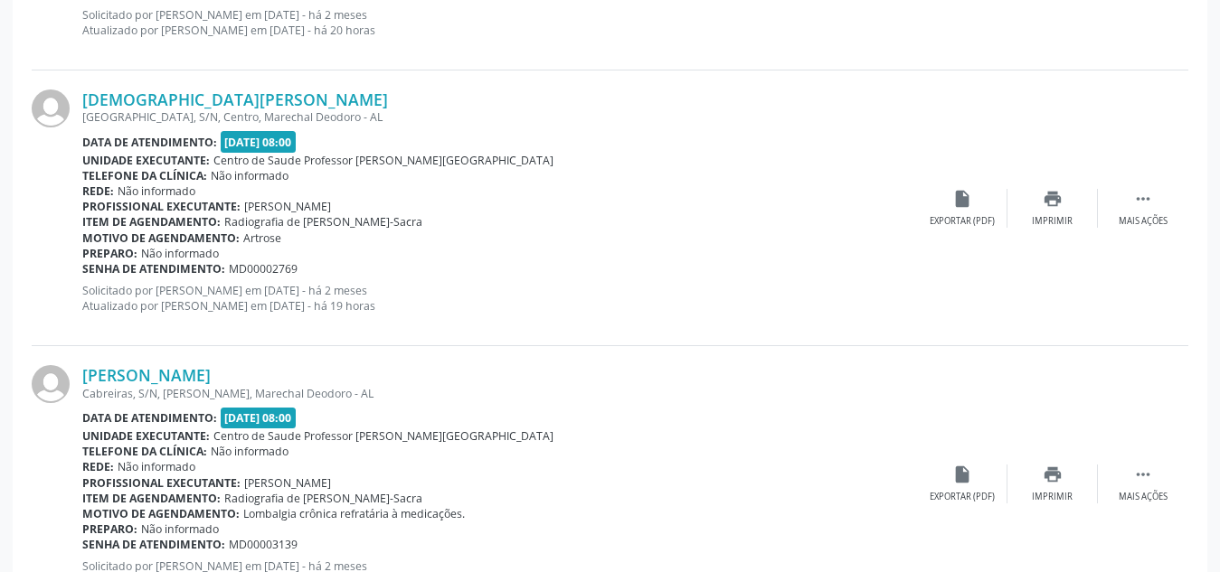
scroll to position [1050, 0]
click at [243, 98] on link "[DEMOGRAPHIC_DATA][PERSON_NAME]" at bounding box center [235, 99] width 306 height 20
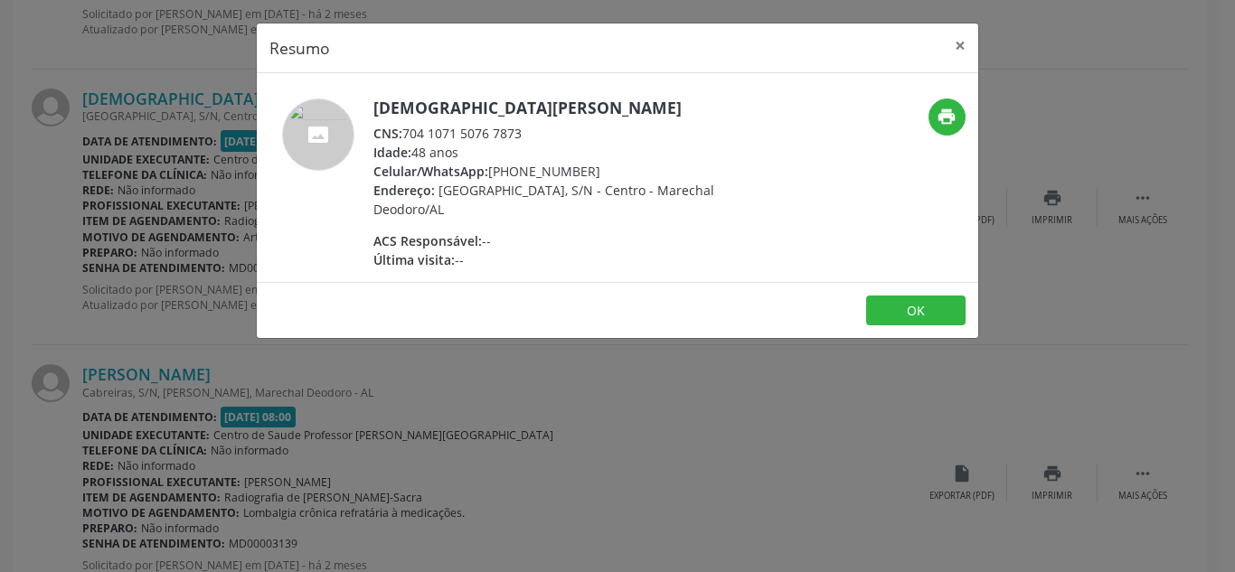
click at [366, 396] on div "Resumo × [DEMOGRAPHIC_DATA][PERSON_NAME] CNS: 704 1071 5076 7873 Idade: 48 anos…" at bounding box center [617, 286] width 1235 height 572
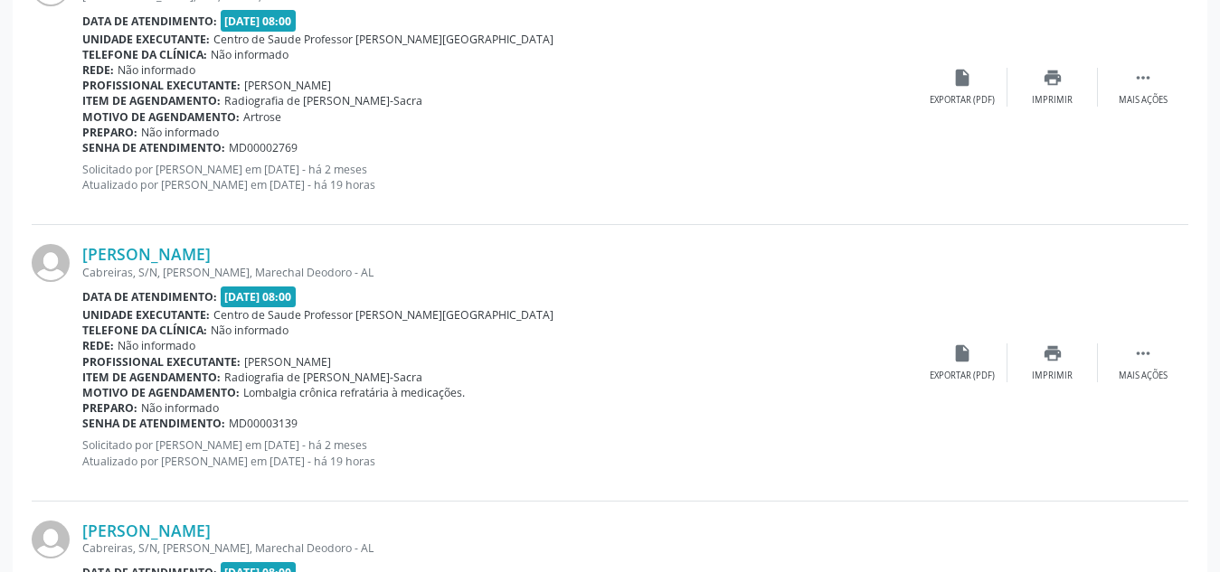
scroll to position [1171, 0]
click at [165, 252] on link "[PERSON_NAME]" at bounding box center [146, 253] width 128 height 20
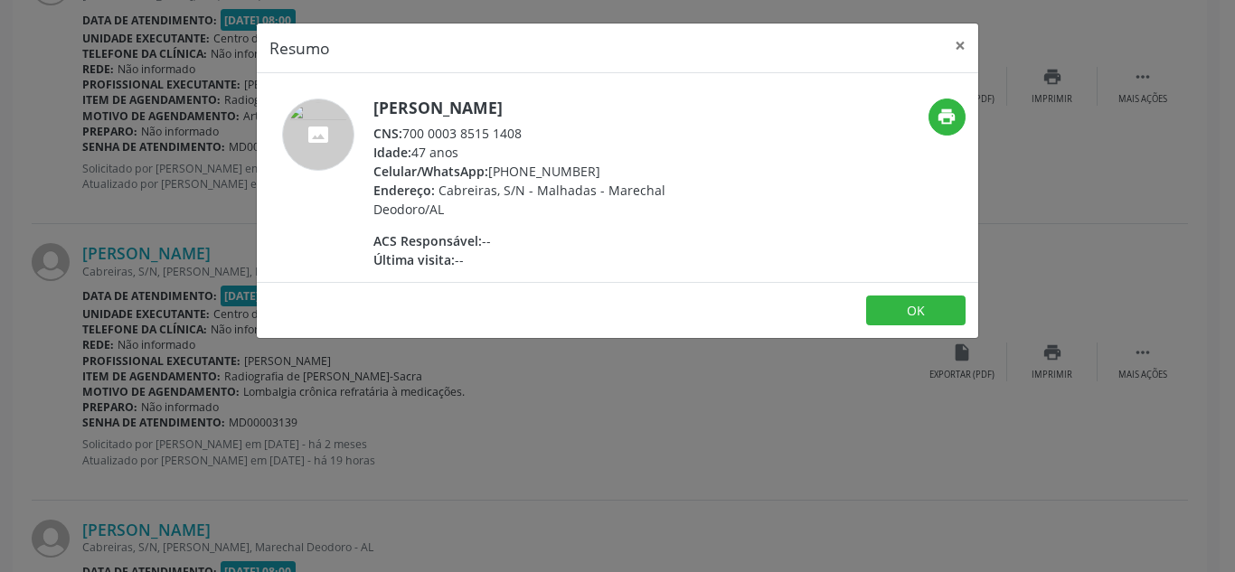
click at [390, 480] on div "Resumo × [PERSON_NAME] CNS: 700 0003 8515 1408 Idade: 47 anos Celular/WhatsApp:…" at bounding box center [617, 286] width 1235 height 572
